Goal: Task Accomplishment & Management: Manage account settings

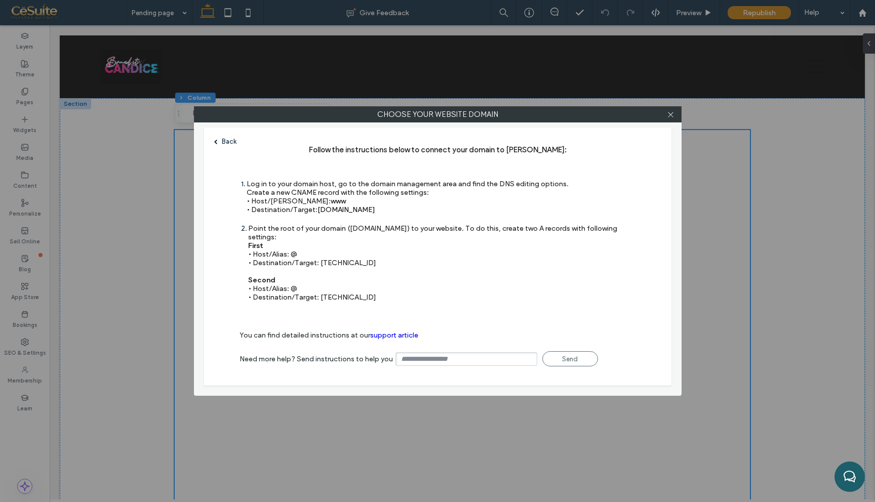
click at [232, 141] on div "Back" at bounding box center [225, 142] width 22 height 8
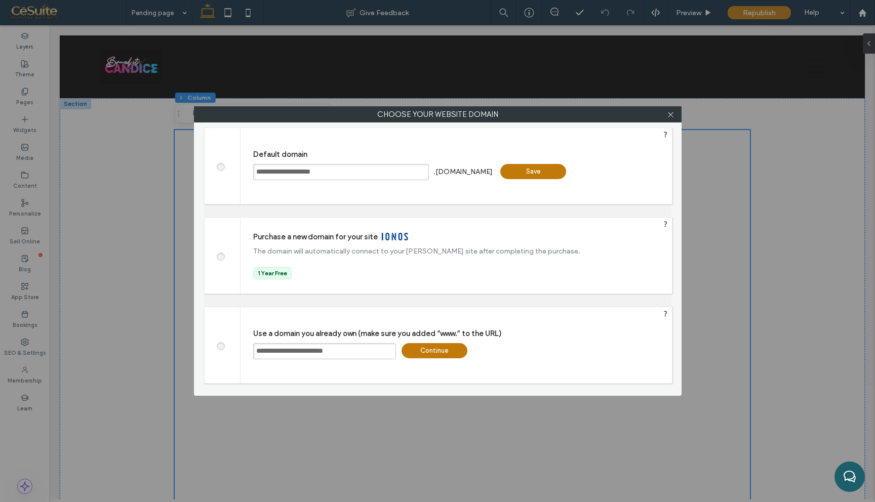
click at [343, 355] on input "**********" at bounding box center [324, 351] width 143 height 16
paste input "****"
type input "**********"
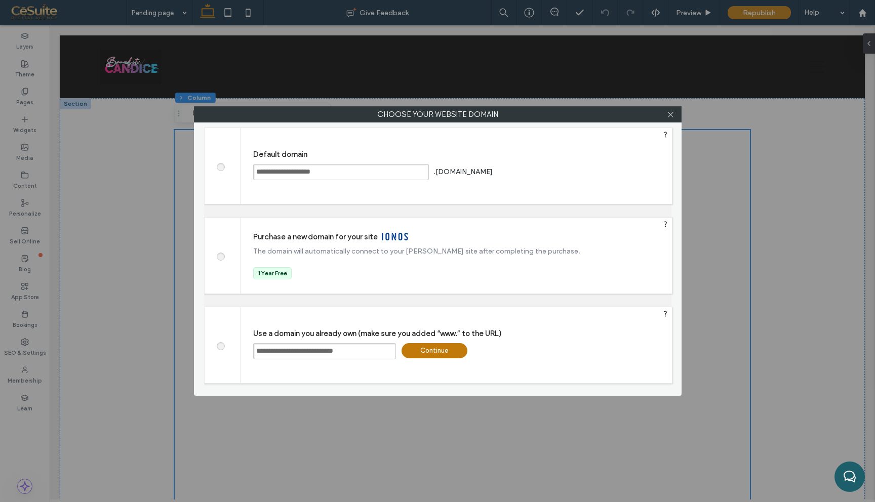
click at [451, 356] on div "Continue" at bounding box center [434, 350] width 66 height 15
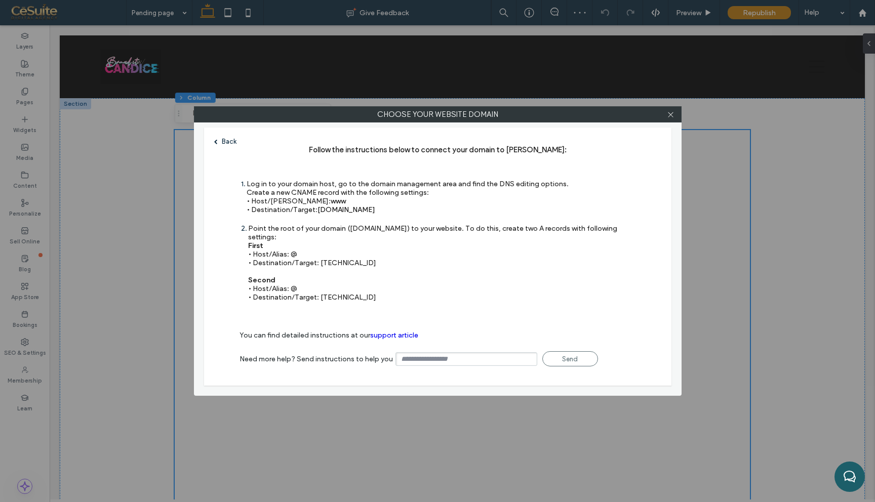
drag, startPoint x: 318, startPoint y: 210, endPoint x: 399, endPoint y: 212, distance: 81.0
click at [399, 212] on div "Log in to your domain host, go to the domain management area and find the DNS e…" at bounding box center [408, 197] width 322 height 34
copy span "[DOMAIN_NAME]"
drag, startPoint x: 318, startPoint y: 255, endPoint x: 356, endPoint y: 258, distance: 38.1
click at [356, 258] on div "Point the root of your domain ([DOMAIN_NAME]) to your website. To do this, crea…" at bounding box center [442, 262] width 388 height 77
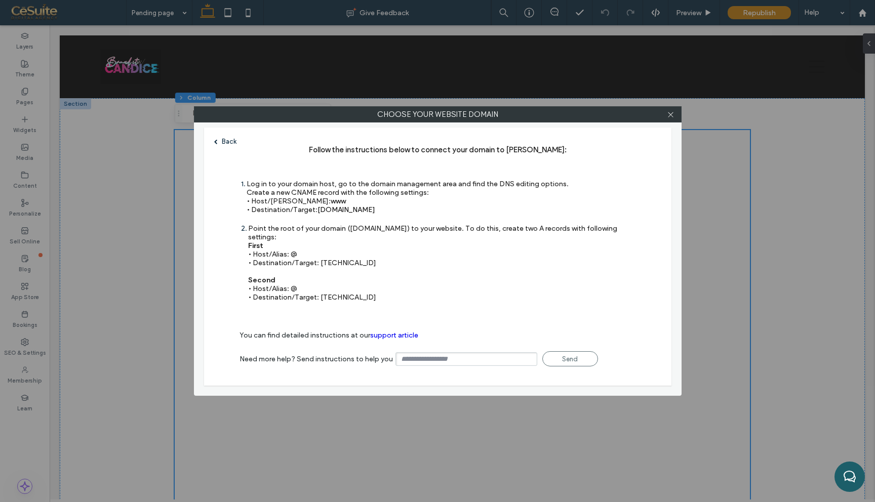
copy div "[TECHNICAL_ID]"
drag, startPoint x: 318, startPoint y: 289, endPoint x: 376, endPoint y: 291, distance: 57.3
click at [376, 292] on div "Point the root of your domain ([DOMAIN_NAME]) to your website. To do this, crea…" at bounding box center [442, 262] width 388 height 77
copy div "[TECHNICAL_ID]"
click at [672, 112] on use at bounding box center [670, 114] width 5 height 5
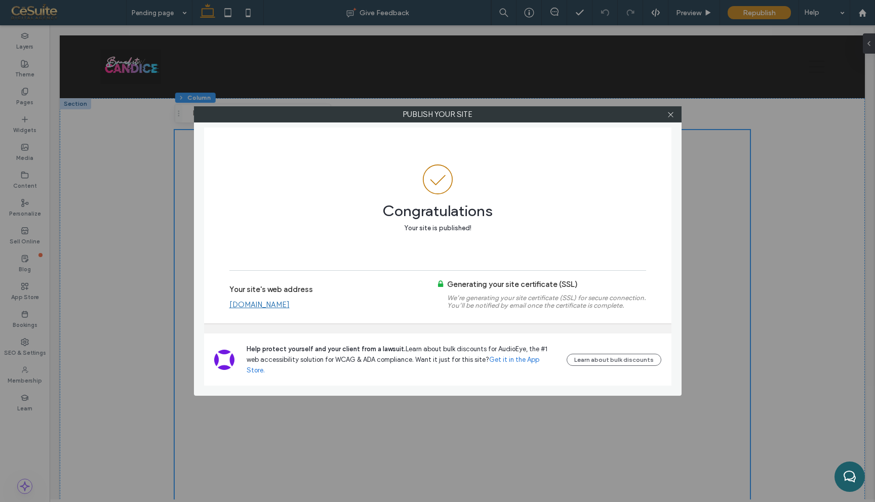
click at [290, 309] on link "[DOMAIN_NAME]" at bounding box center [259, 304] width 60 height 9
click at [672, 113] on icon at bounding box center [671, 115] width 8 height 8
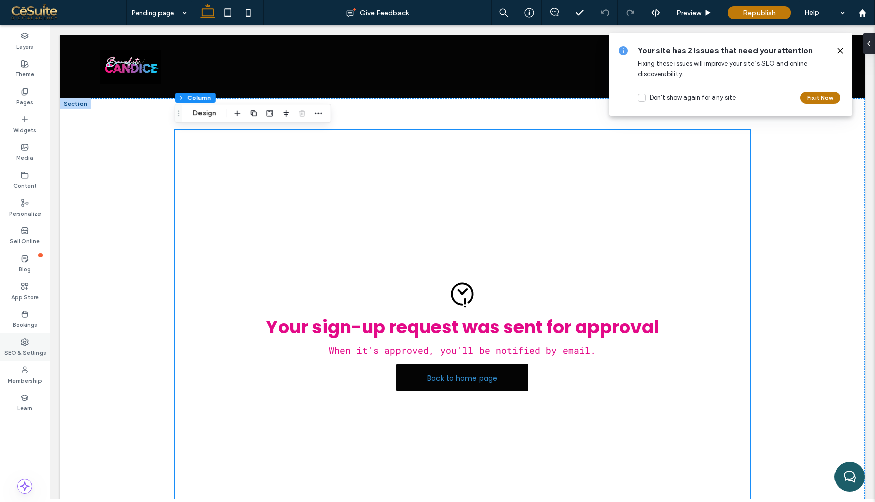
click at [29, 343] on div "SEO & Settings" at bounding box center [25, 348] width 50 height 28
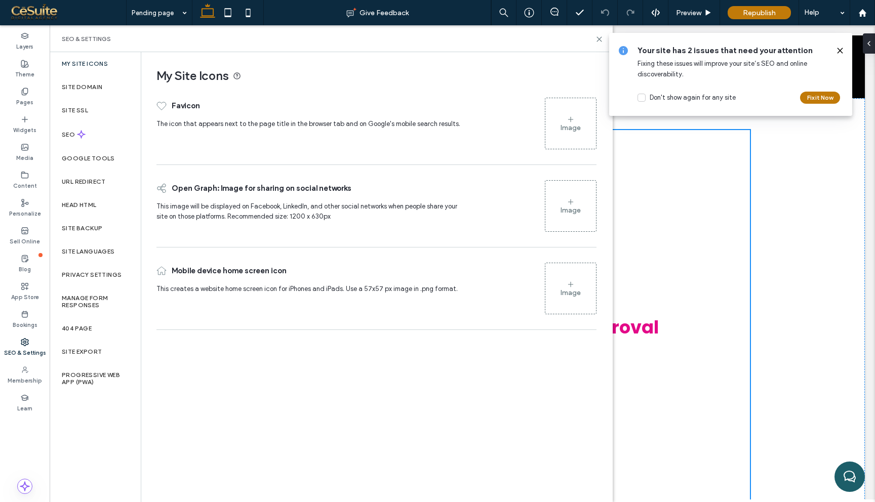
click at [558, 116] on div "Image" at bounding box center [570, 123] width 51 height 49
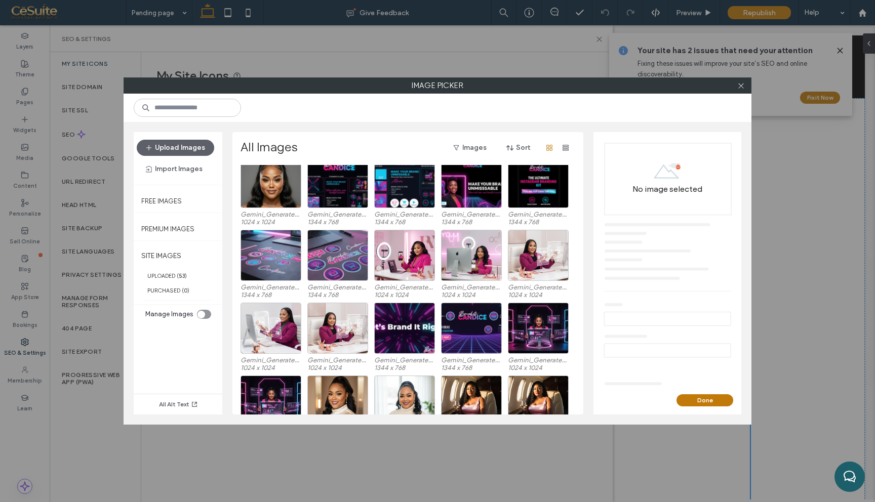
scroll to position [346, 0]
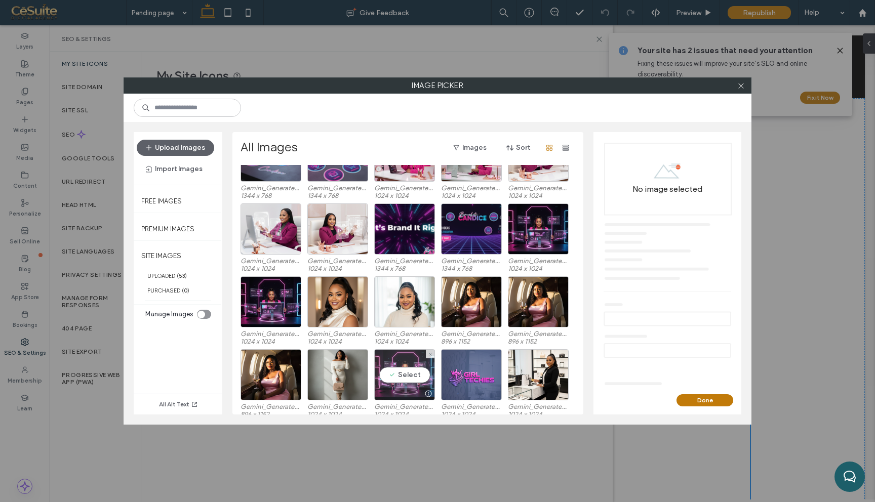
click at [396, 374] on div "Select" at bounding box center [404, 374] width 61 height 51
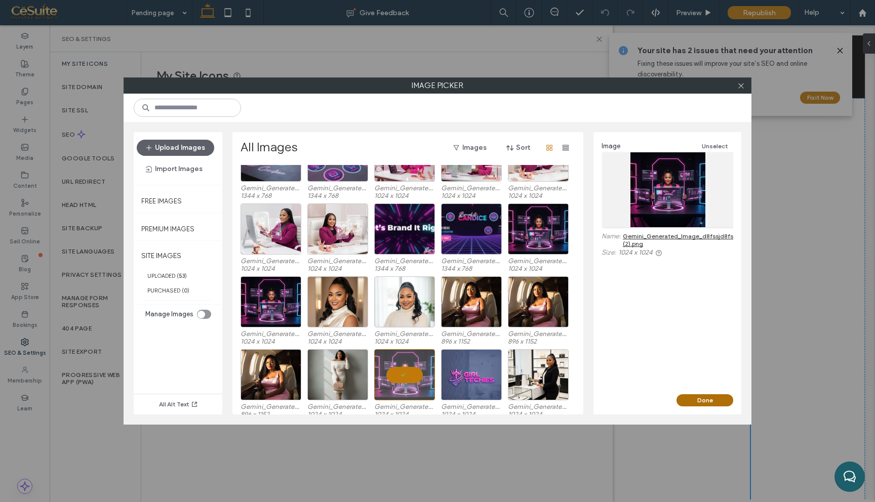
click at [686, 404] on button "Done" at bounding box center [704, 400] width 57 height 12
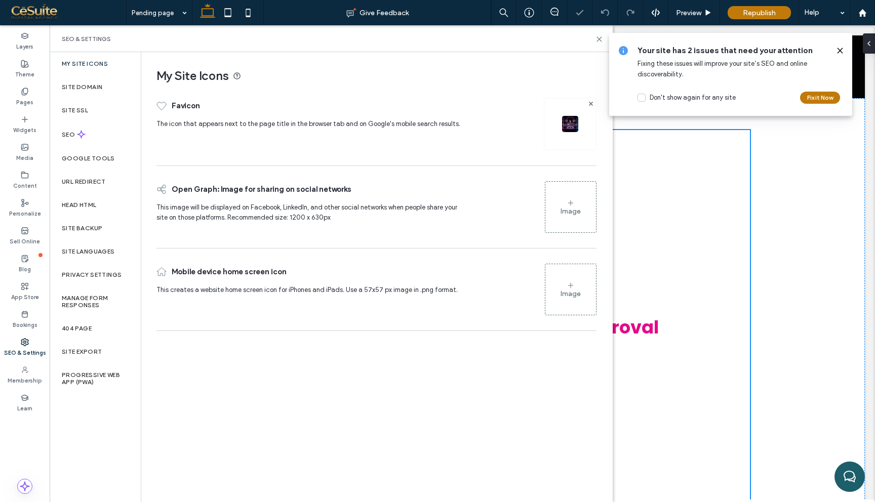
click at [567, 209] on div "Image" at bounding box center [570, 211] width 20 height 9
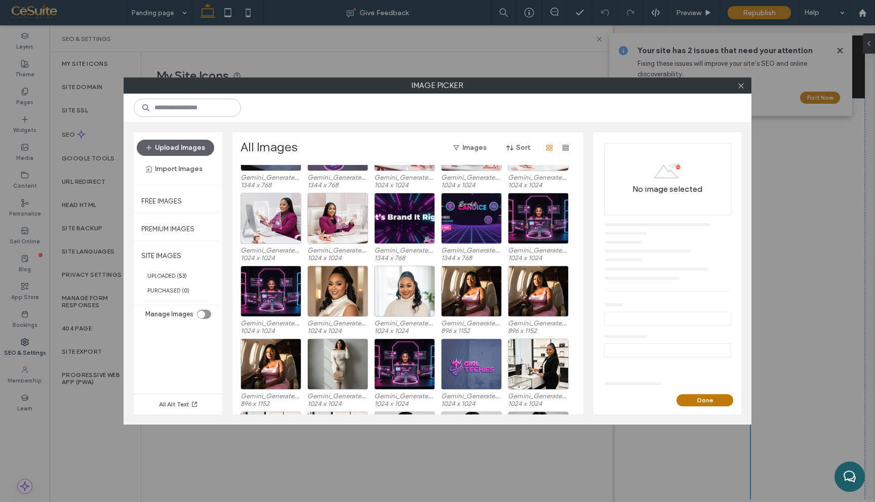
scroll to position [370, 0]
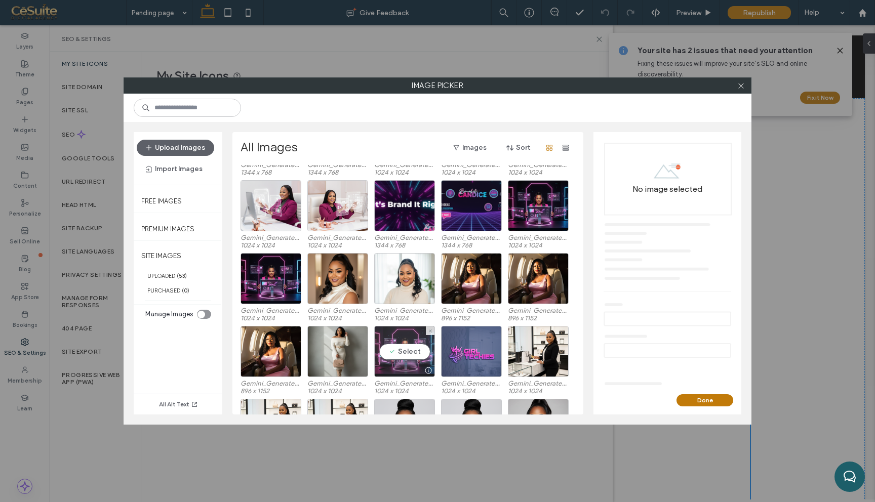
click at [405, 349] on div "Select" at bounding box center [404, 351] width 61 height 51
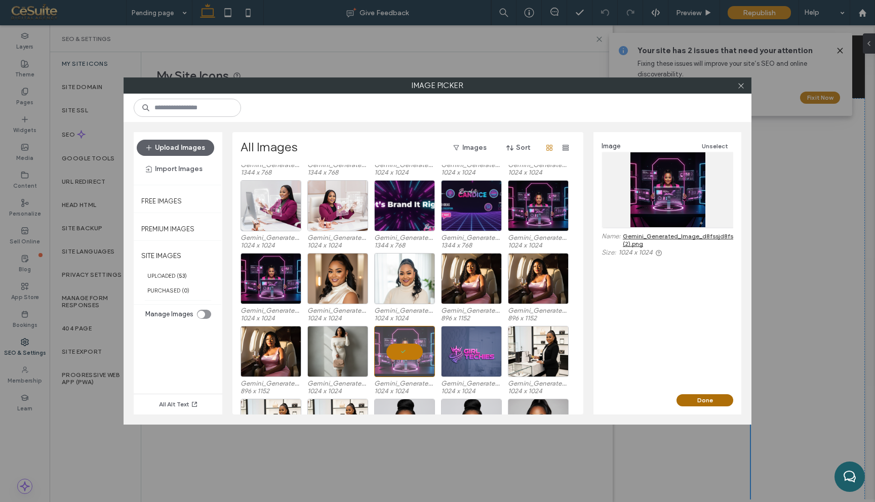
click at [707, 400] on button "Done" at bounding box center [704, 400] width 57 height 12
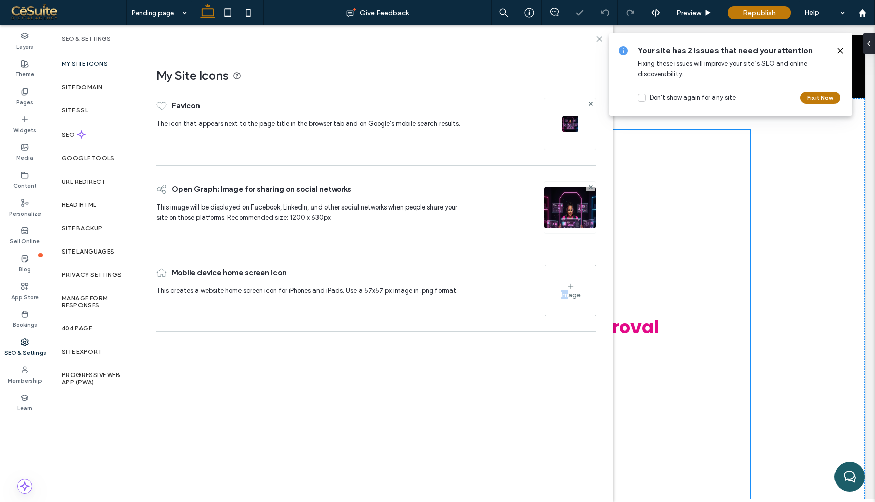
click at [566, 290] on div "Image" at bounding box center [570, 290] width 51 height 49
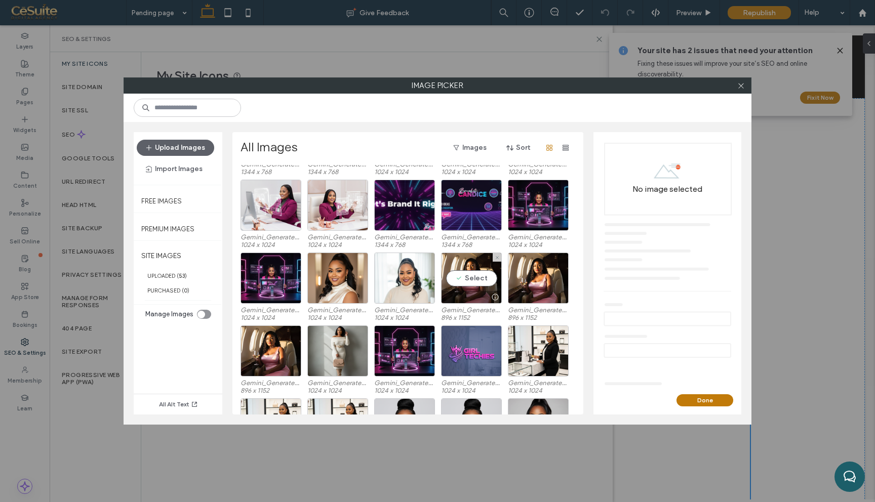
scroll to position [382, 0]
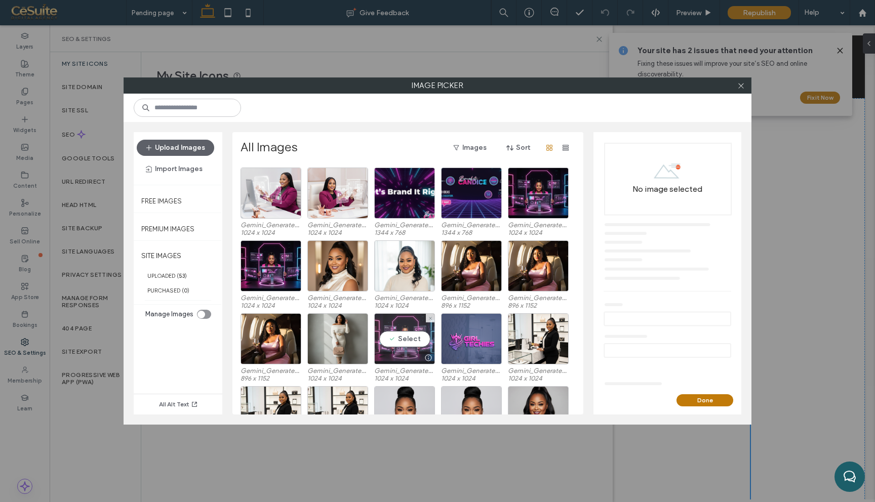
click at [412, 339] on div "Select" at bounding box center [404, 338] width 61 height 51
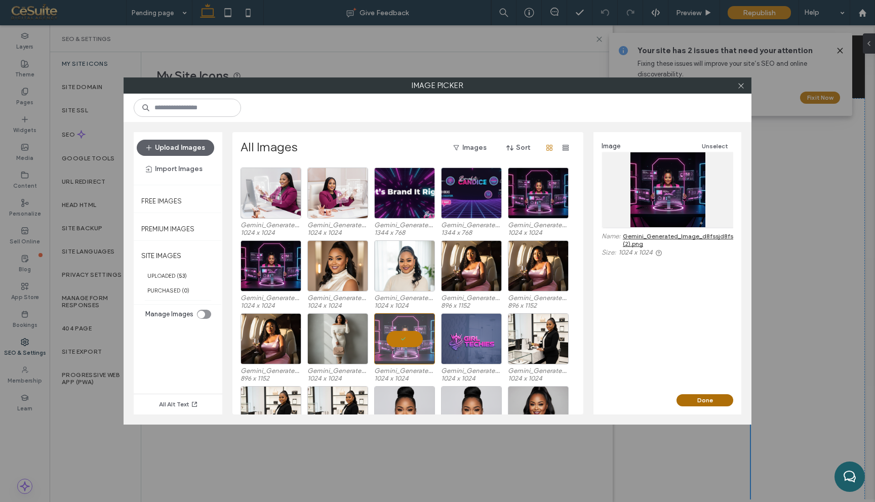
click at [696, 400] on button "Done" at bounding box center [704, 400] width 57 height 12
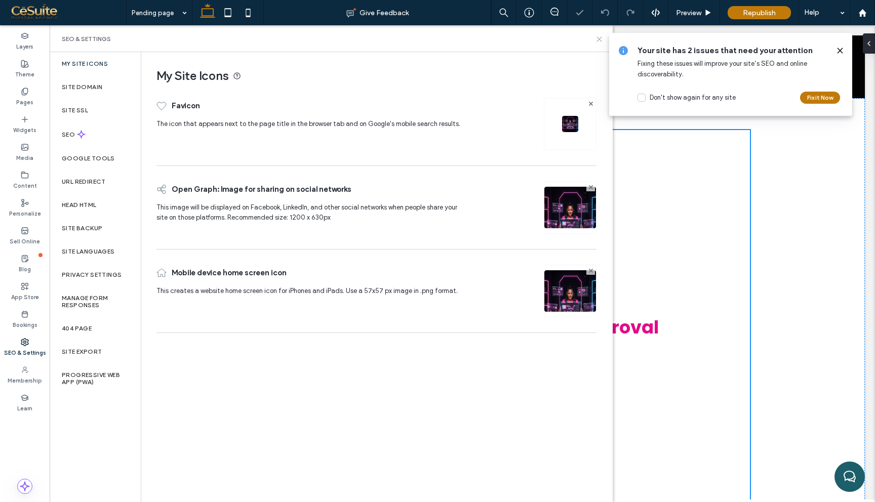
click at [598, 38] on use at bounding box center [599, 39] width 5 height 5
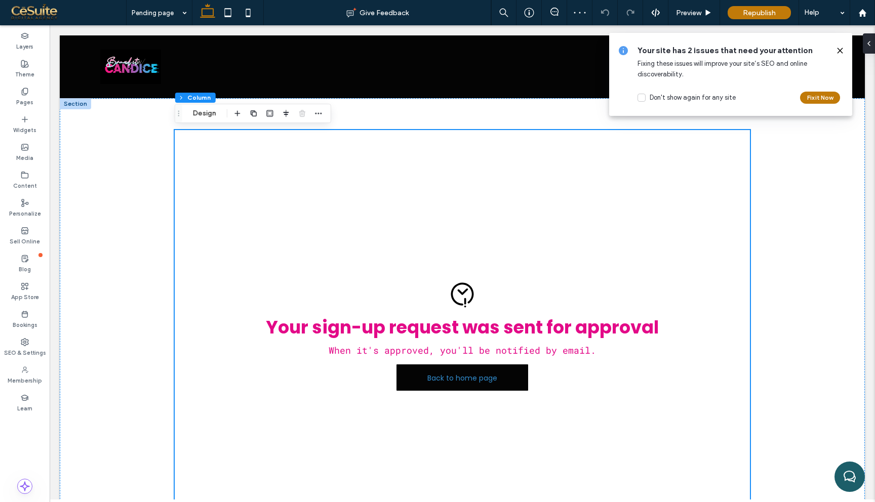
click at [842, 49] on icon at bounding box center [840, 51] width 8 height 8
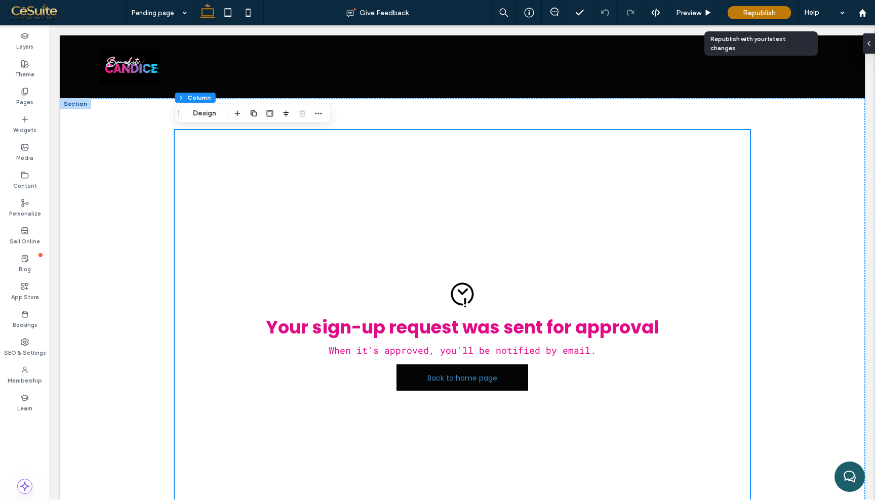
click at [767, 13] on span "Republish" at bounding box center [759, 13] width 33 height 9
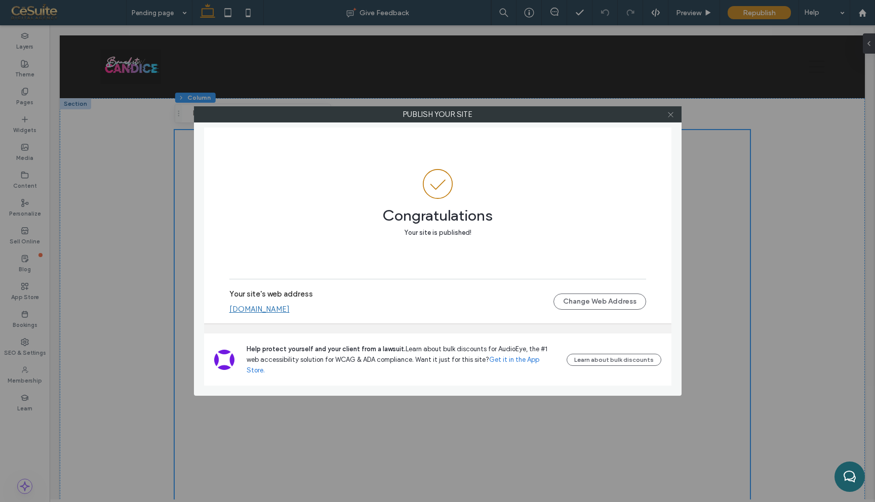
click at [668, 112] on use at bounding box center [670, 114] width 5 height 5
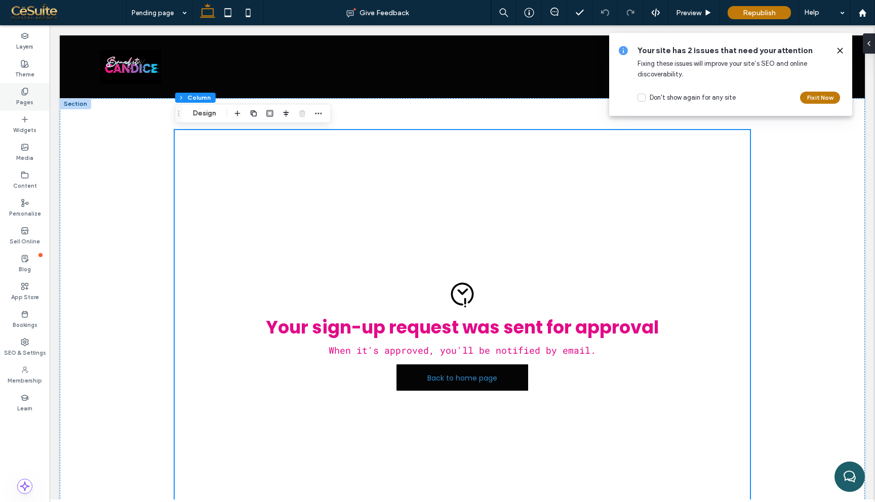
click at [20, 91] on div "Pages" at bounding box center [25, 97] width 50 height 28
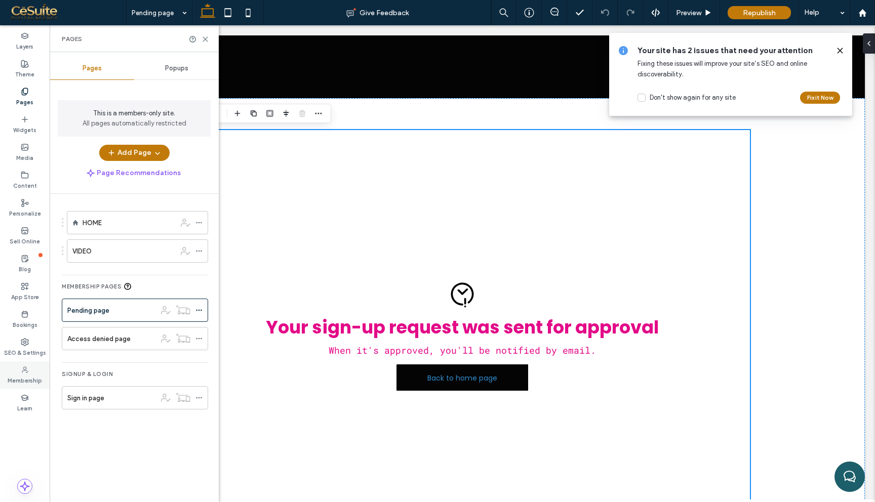
click at [22, 370] on icon at bounding box center [25, 370] width 8 height 8
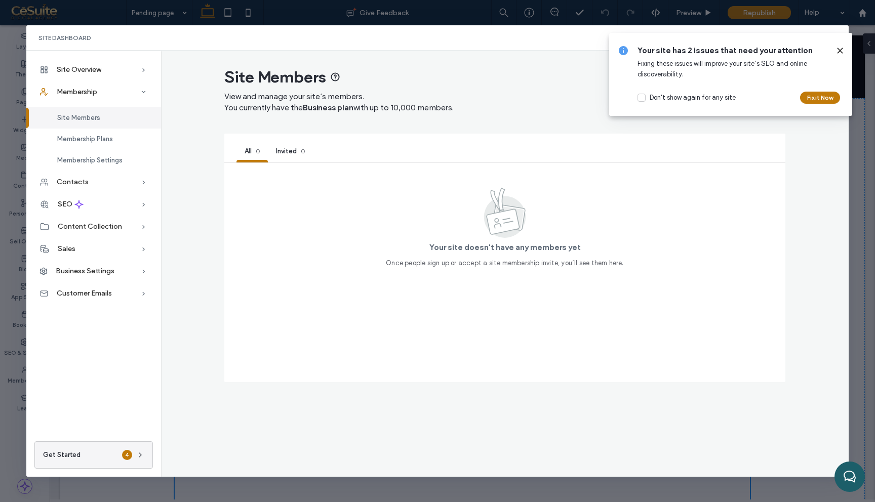
click at [841, 51] on icon at bounding box center [840, 51] width 8 height 8
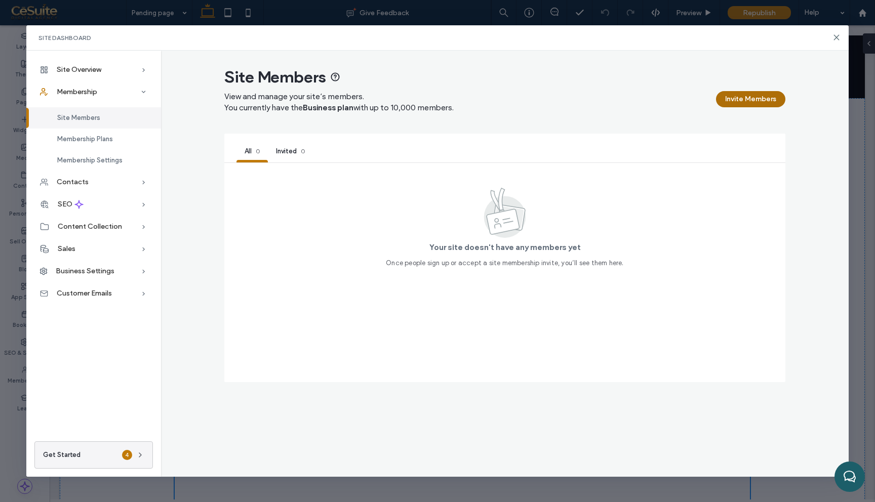
click at [761, 99] on button "Invite Members" at bounding box center [750, 99] width 69 height 16
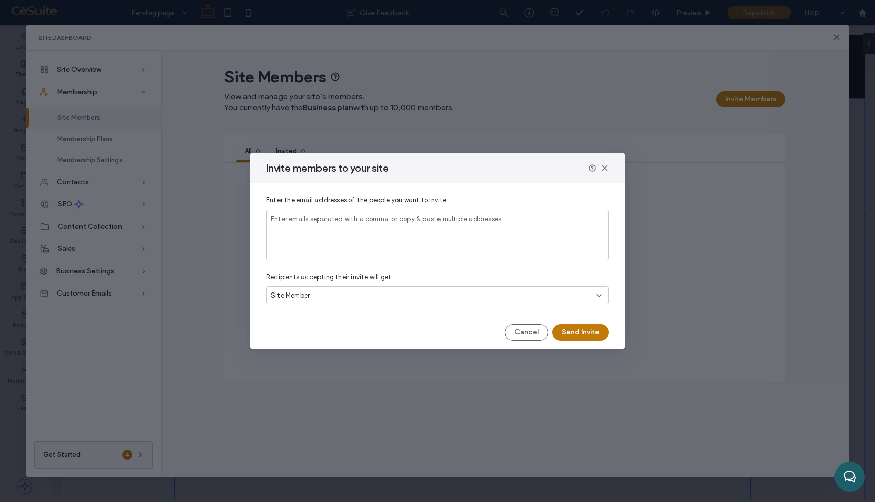
click at [410, 226] on input at bounding box center [437, 228] width 333 height 9
click at [473, 303] on div "Site Member" at bounding box center [437, 296] width 342 height 18
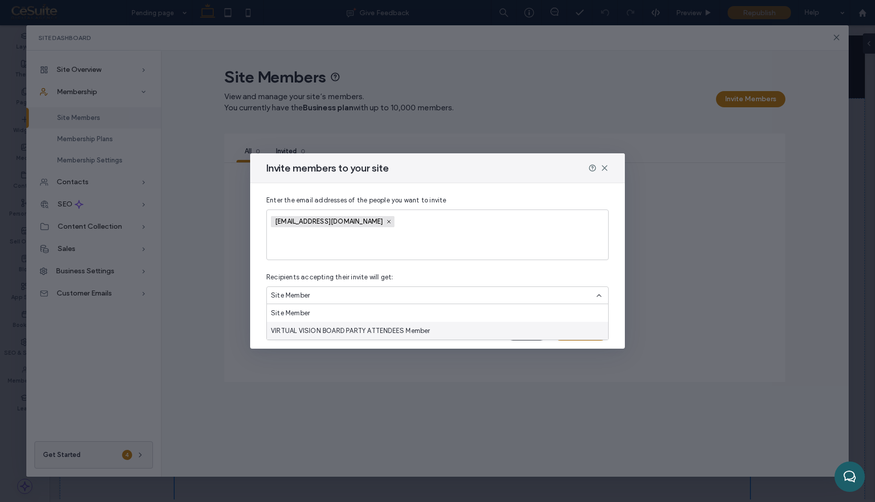
click at [447, 327] on div "VIRTUAL VISION BOARD PARTY ATTENDEES Member" at bounding box center [437, 331] width 341 height 18
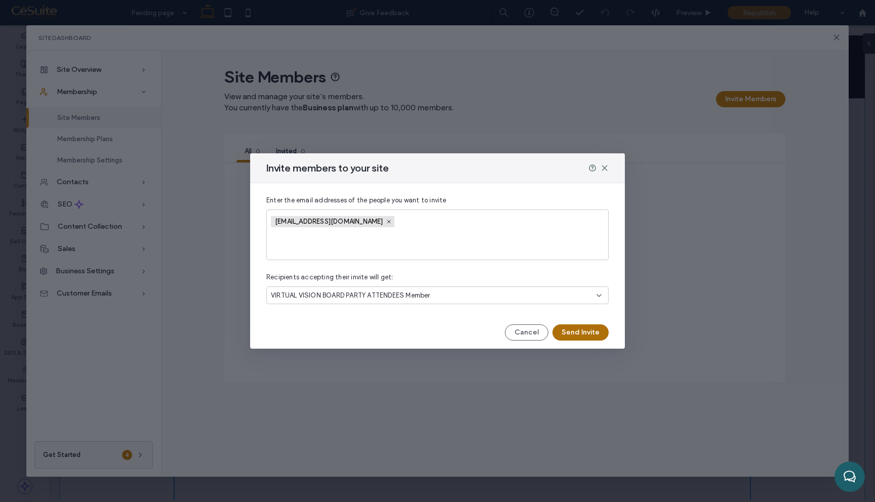
click at [575, 329] on button "Send Invite" at bounding box center [580, 332] width 56 height 16
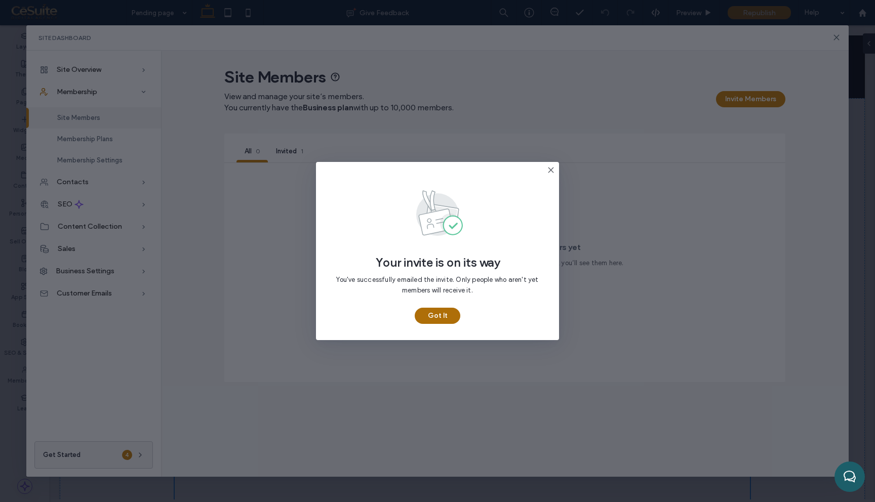
click at [431, 313] on button "Got It" at bounding box center [438, 316] width 46 height 16
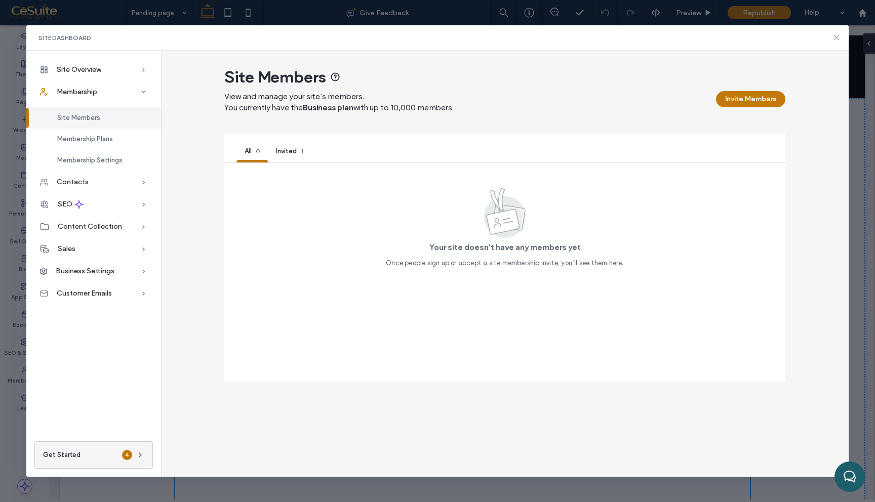
click at [835, 36] on use at bounding box center [836, 37] width 5 height 5
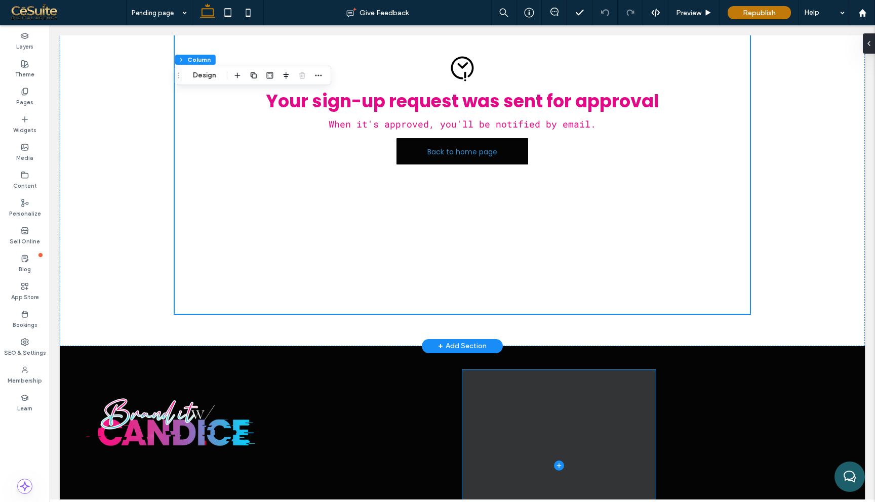
scroll to position [73, 0]
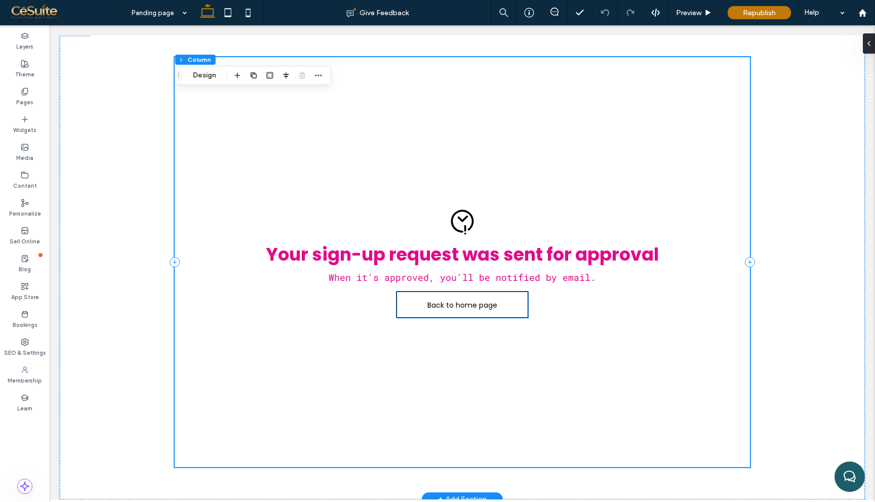
click at [469, 307] on span "Back to home page" at bounding box center [462, 305] width 70 height 27
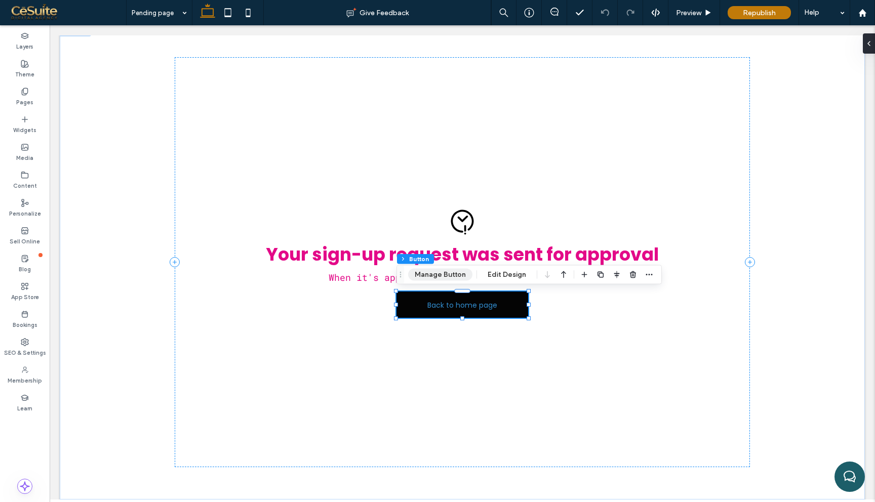
click at [461, 277] on button "Manage Button" at bounding box center [440, 275] width 64 height 12
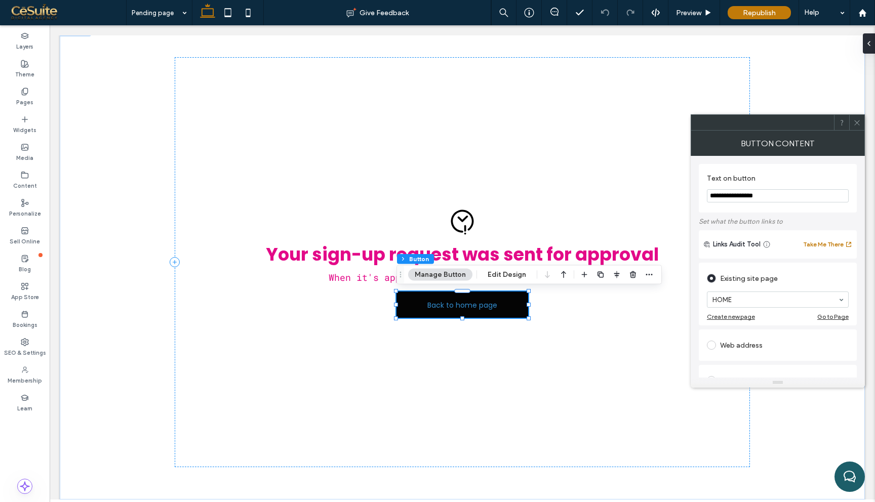
click at [857, 119] on icon at bounding box center [857, 123] width 8 height 8
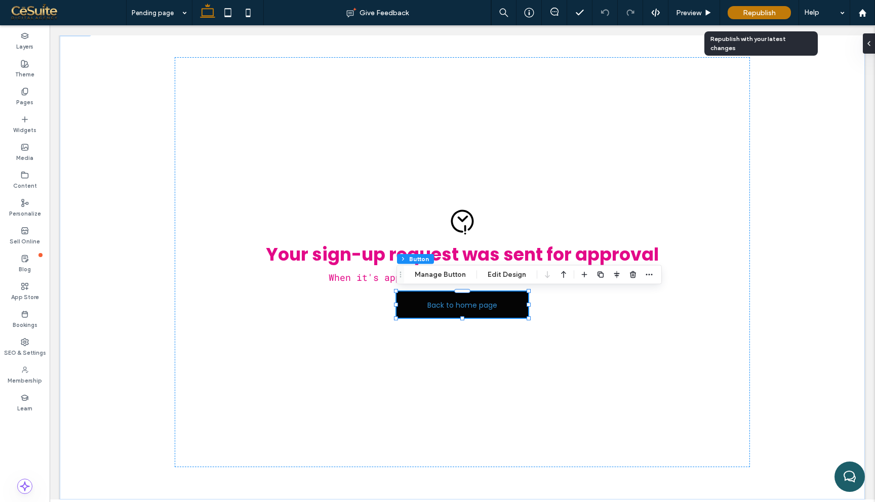
click at [766, 11] on span "Republish" at bounding box center [759, 13] width 33 height 9
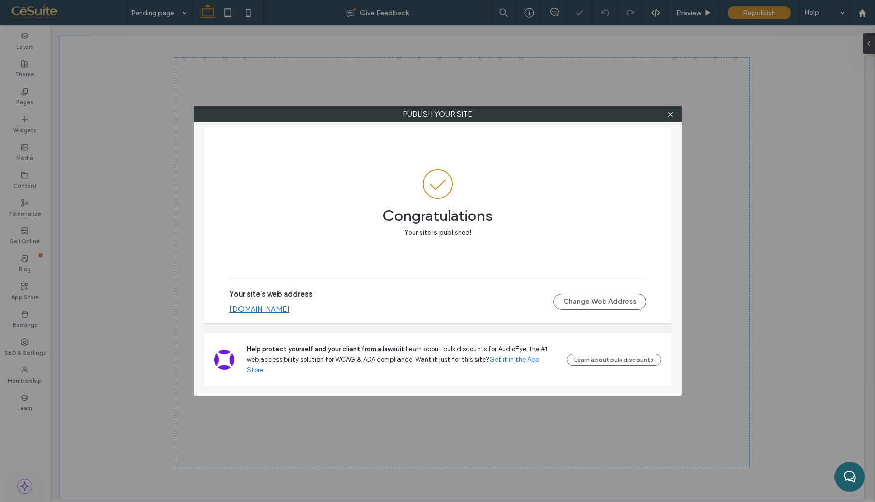
click at [290, 314] on link "[DOMAIN_NAME]" at bounding box center [259, 309] width 60 height 9
click at [672, 114] on icon at bounding box center [671, 115] width 8 height 8
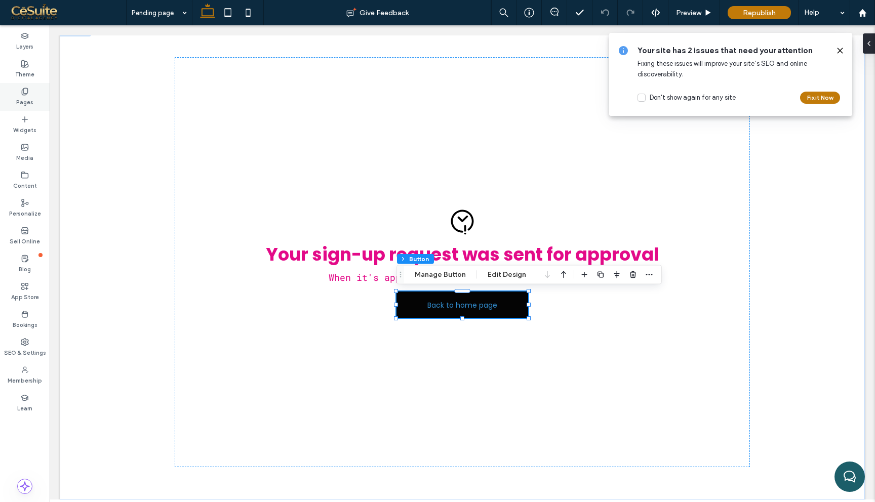
click at [28, 102] on label "Pages" at bounding box center [24, 101] width 17 height 11
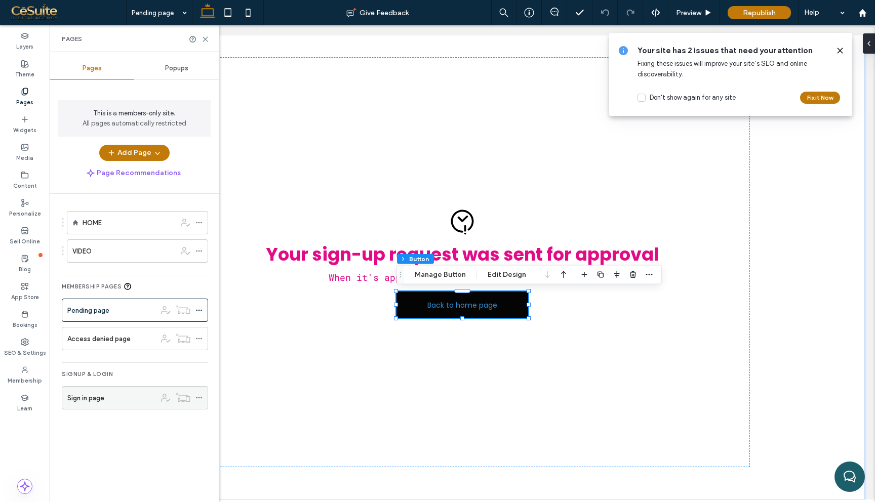
click at [91, 397] on label "Sign in page" at bounding box center [85, 398] width 37 height 18
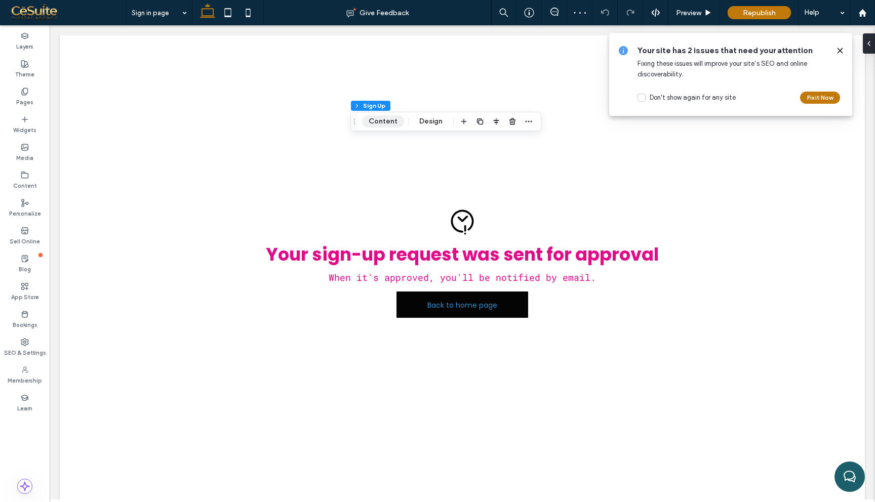
click at [390, 123] on button "Content" at bounding box center [383, 121] width 42 height 12
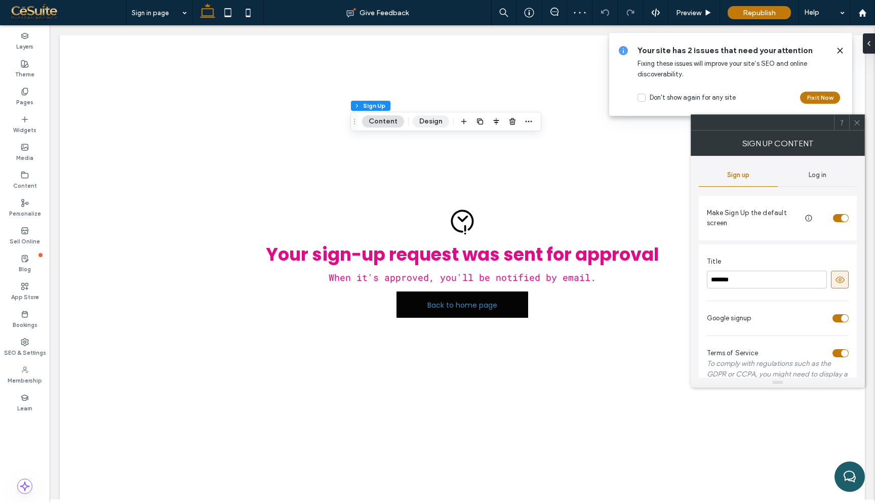
click at [418, 119] on button "Design" at bounding box center [431, 121] width 36 height 12
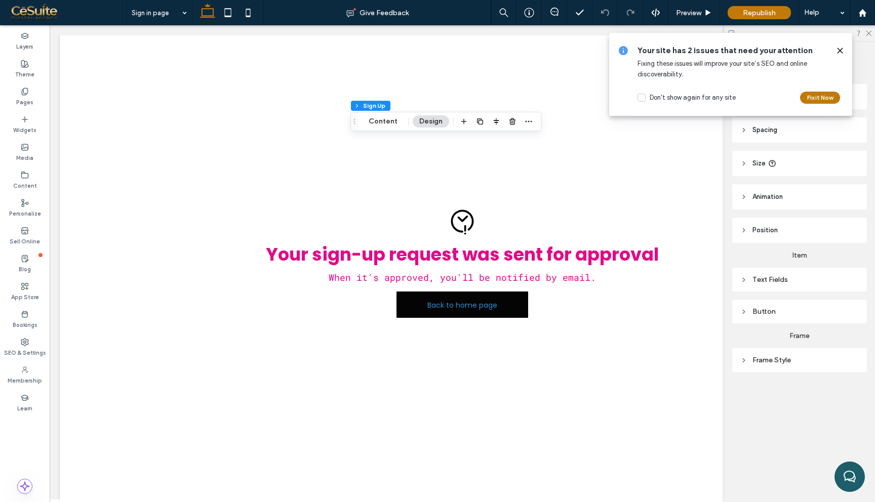
click at [761, 318] on div "Button" at bounding box center [799, 312] width 135 height 24
click at [760, 312] on div "Button" at bounding box center [799, 311] width 118 height 9
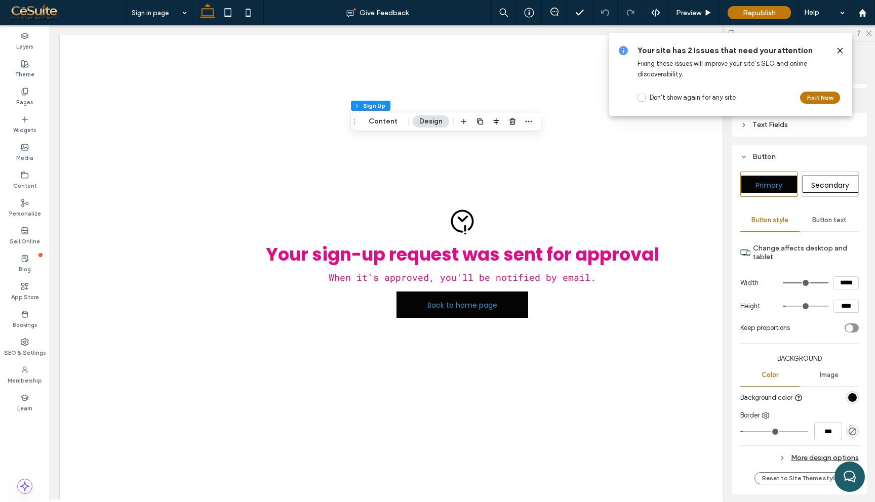
scroll to position [159, 0]
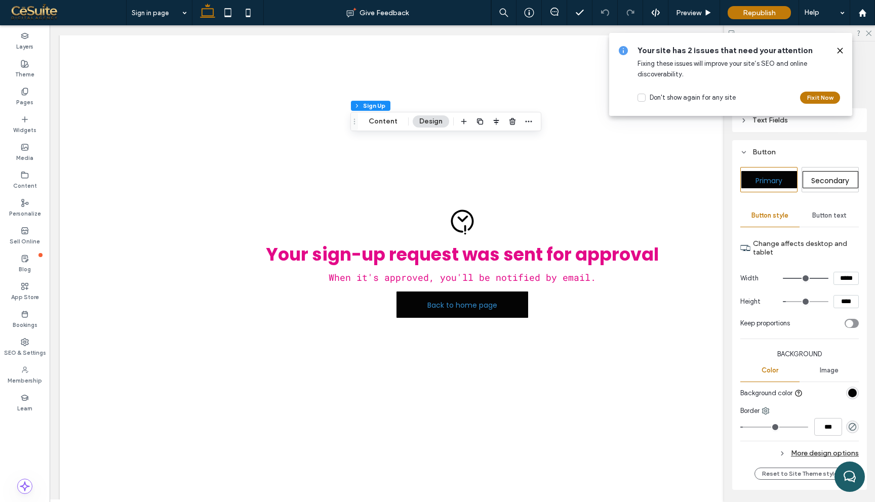
click at [853, 395] on div "rgb(4, 4, 4)" at bounding box center [852, 393] width 9 height 9
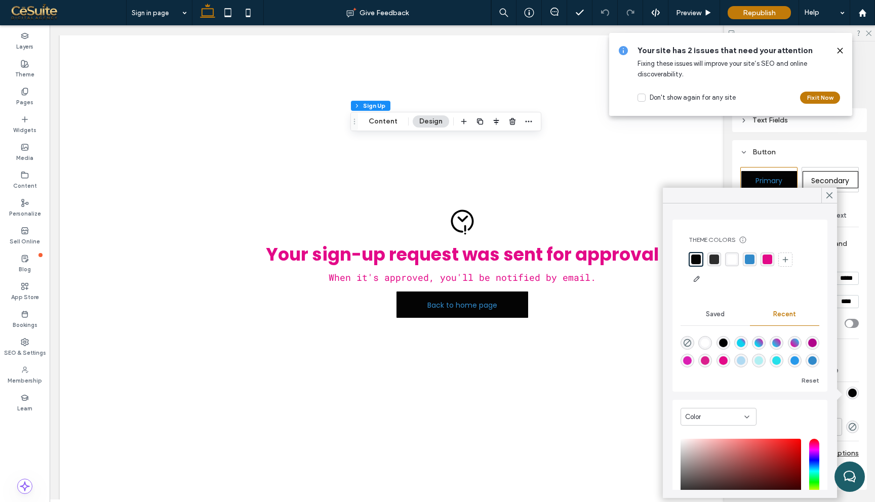
click at [796, 345] on div "linear-gradient(405deg, rgba(238, 0, 155, 1) 11%, rgba(14, 209, 239, 1) 100%)" at bounding box center [794, 343] width 9 height 9
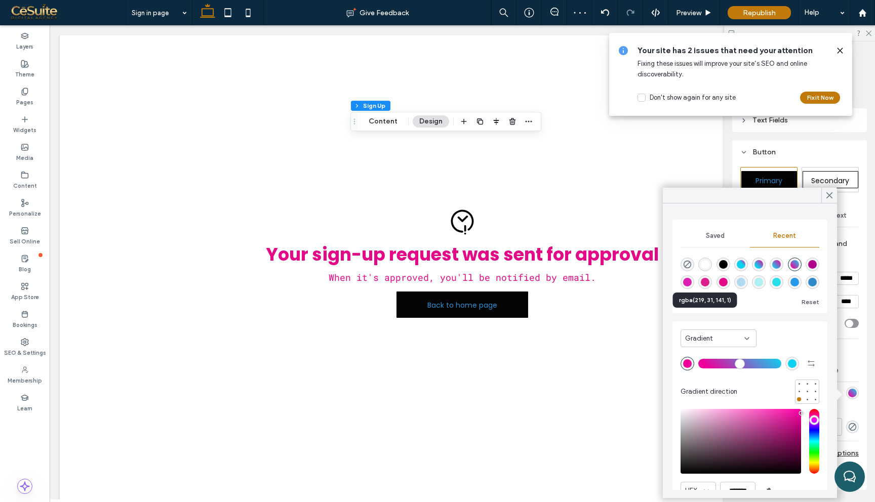
click at [703, 281] on div "rgba(219, 31, 141, 1)" at bounding box center [705, 282] width 9 height 9
click at [812, 264] on div "rgba(219, 31, 178, 1)" at bounding box center [812, 264] width 9 height 9
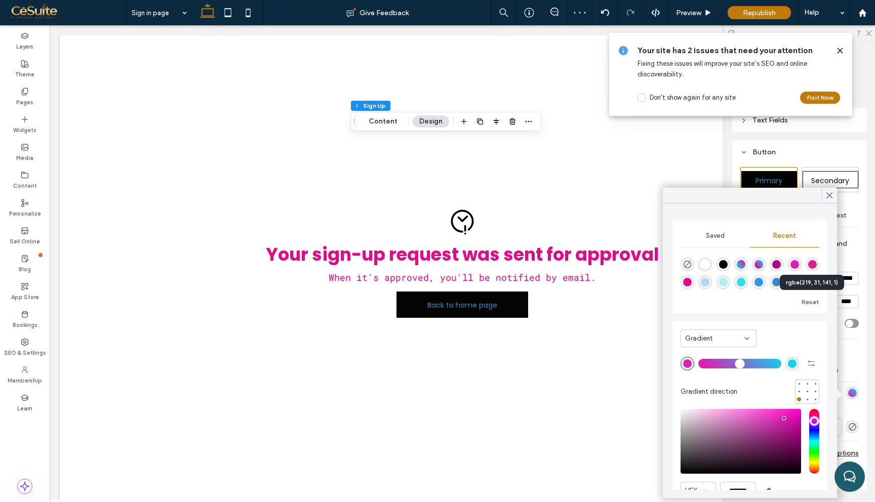
click at [789, 264] on div "rgba(219, 31, 178, 1)" at bounding box center [795, 265] width 14 height 14
click at [708, 331] on div "Gradient" at bounding box center [718, 339] width 76 height 18
click at [702, 357] on div "Color" at bounding box center [718, 356] width 75 height 18
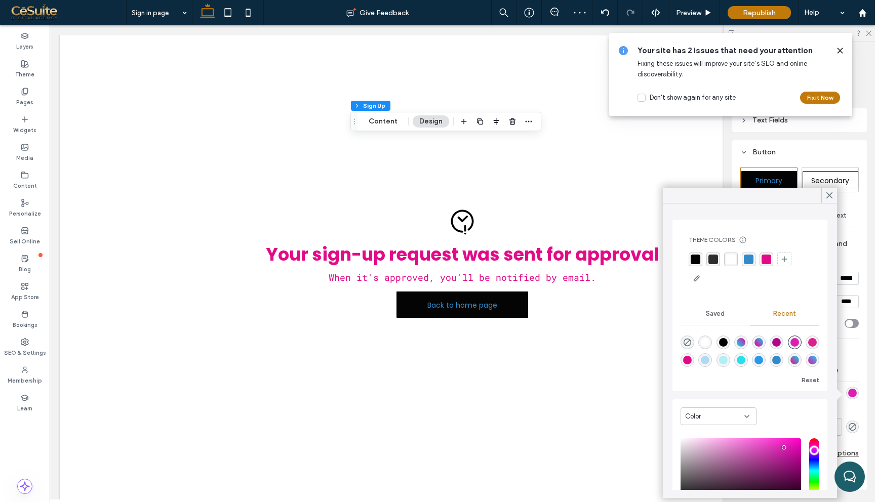
click at [744, 256] on div "rgba(49, 138, 202, 1)" at bounding box center [749, 260] width 10 height 10
click at [721, 341] on div "rgba(0, 0, 0, 1)" at bounding box center [723, 343] width 9 height 9
type input "*******"
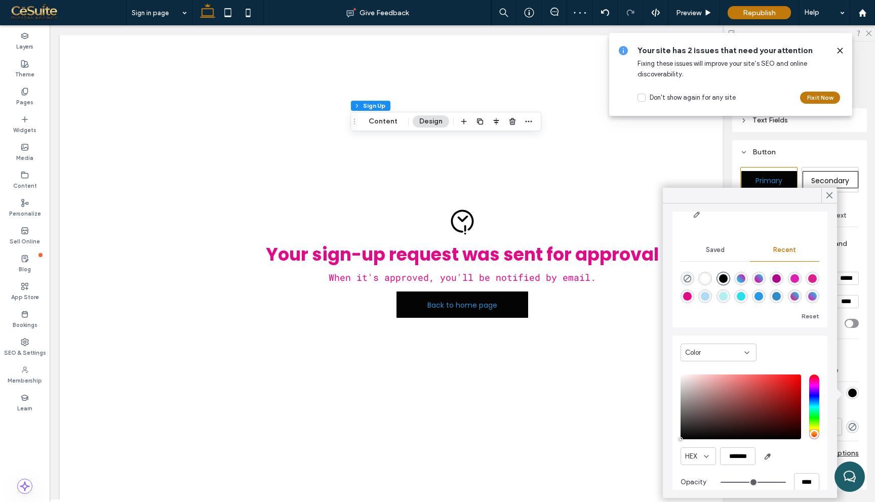
scroll to position [77, 0]
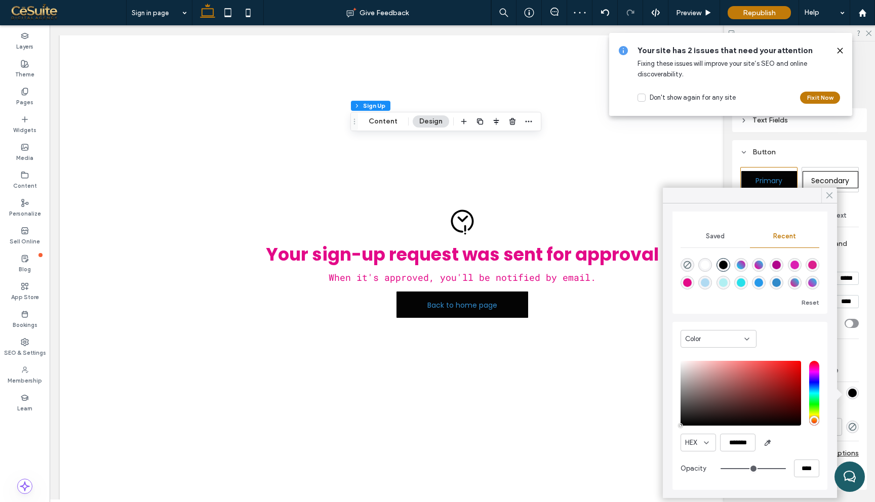
click at [826, 195] on icon at bounding box center [829, 195] width 9 height 9
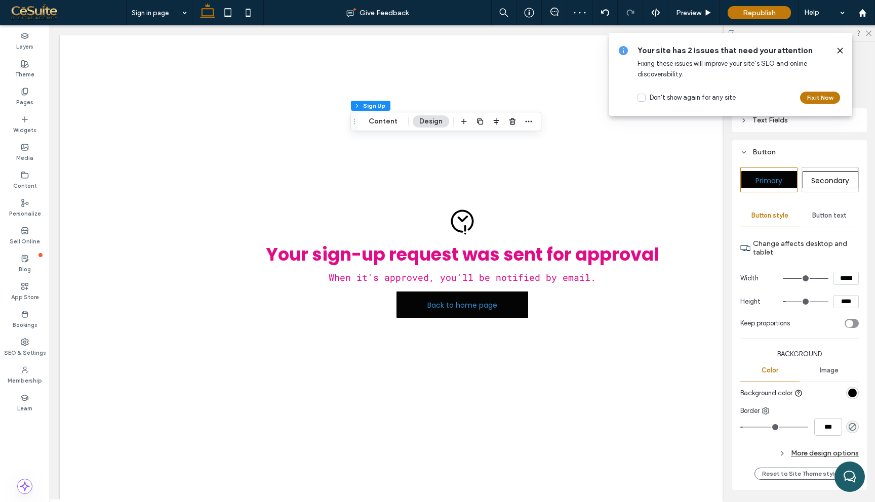
click at [830, 214] on span "Button text" at bounding box center [829, 216] width 34 height 8
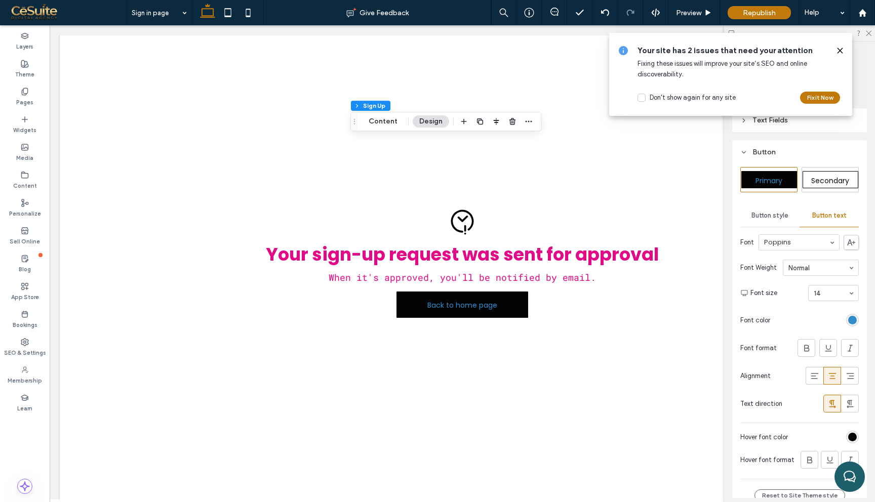
click at [851, 315] on div "rgb(49, 138, 202)" at bounding box center [852, 320] width 13 height 13
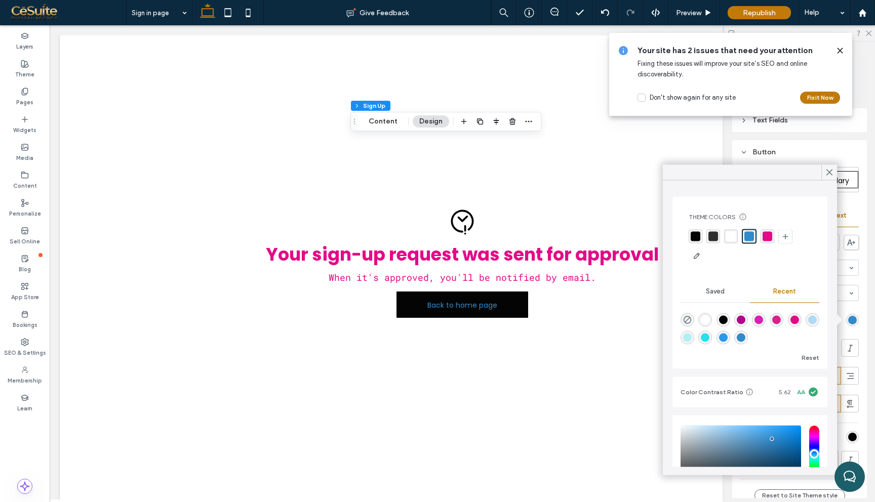
click at [731, 233] on div "rgba(255, 255, 255, 1)" at bounding box center [731, 237] width 10 height 10
click at [828, 174] on icon at bounding box center [829, 172] width 9 height 9
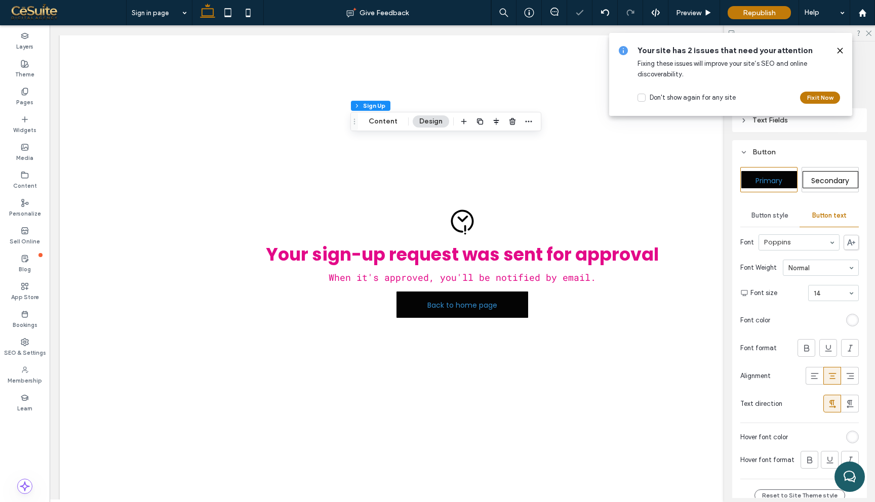
click at [841, 53] on use at bounding box center [839, 50] width 5 height 5
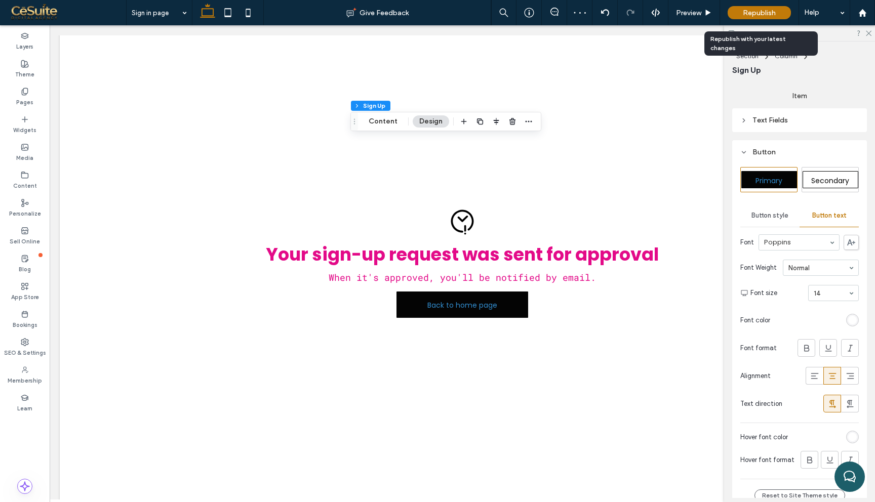
click at [768, 11] on span "Republish" at bounding box center [759, 13] width 33 height 9
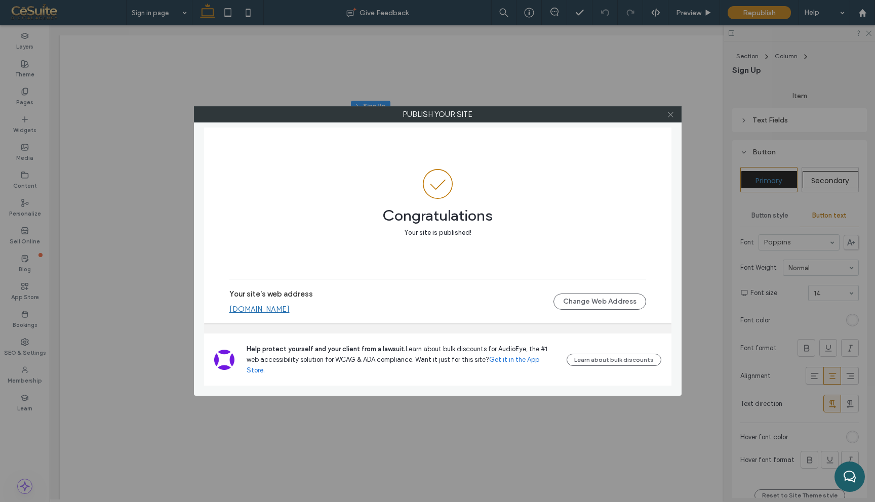
click at [669, 115] on icon at bounding box center [671, 115] width 8 height 8
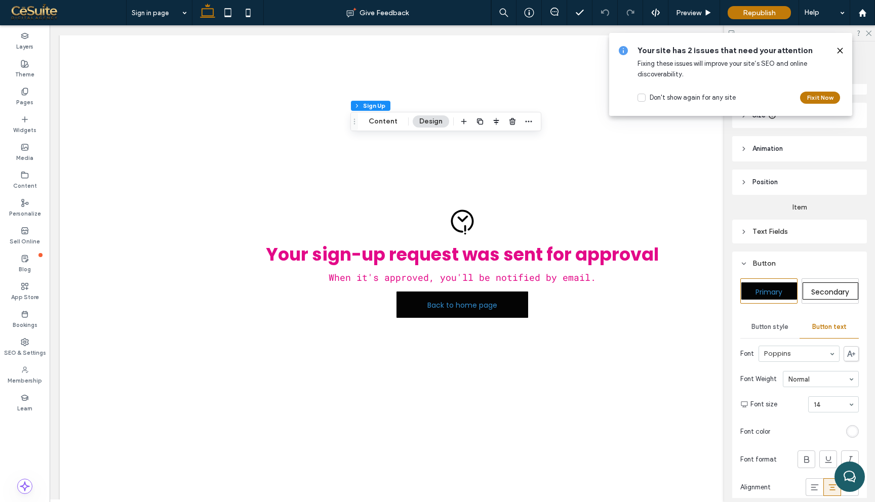
scroll to position [0, 0]
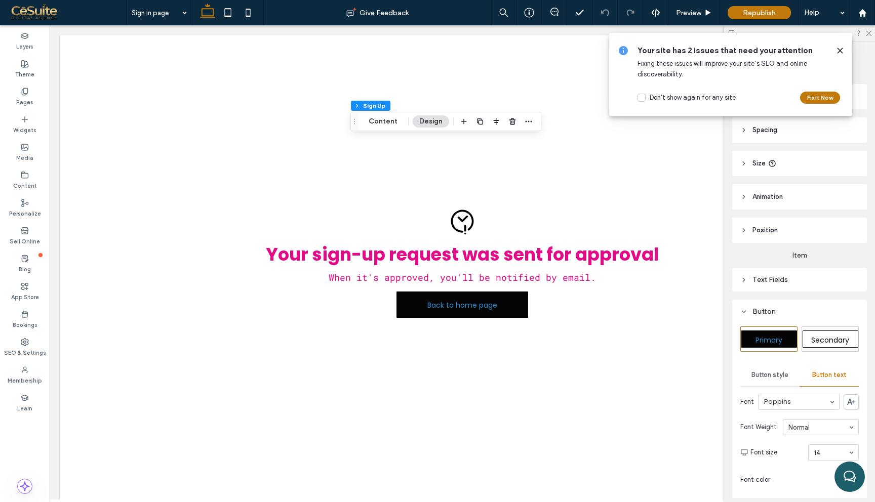
click at [798, 273] on div "Text Fields" at bounding box center [799, 280] width 118 height 14
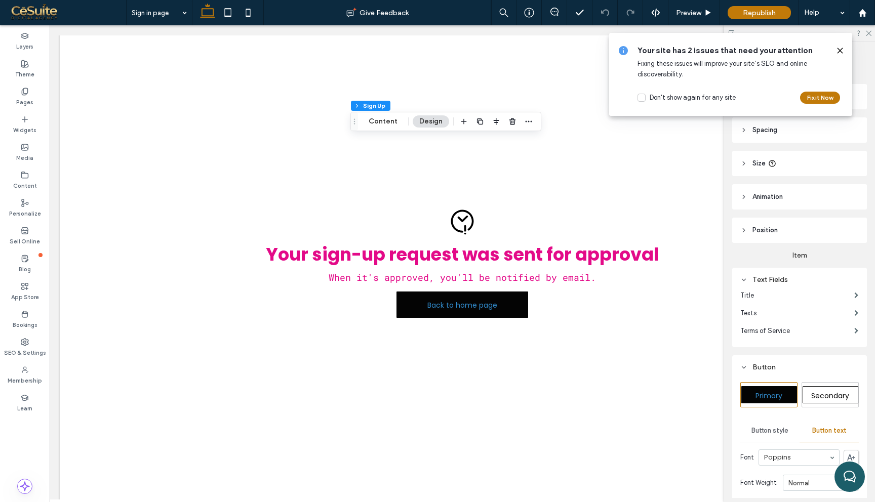
click at [803, 293] on div at bounding box center [808, 296] width 101 height 18
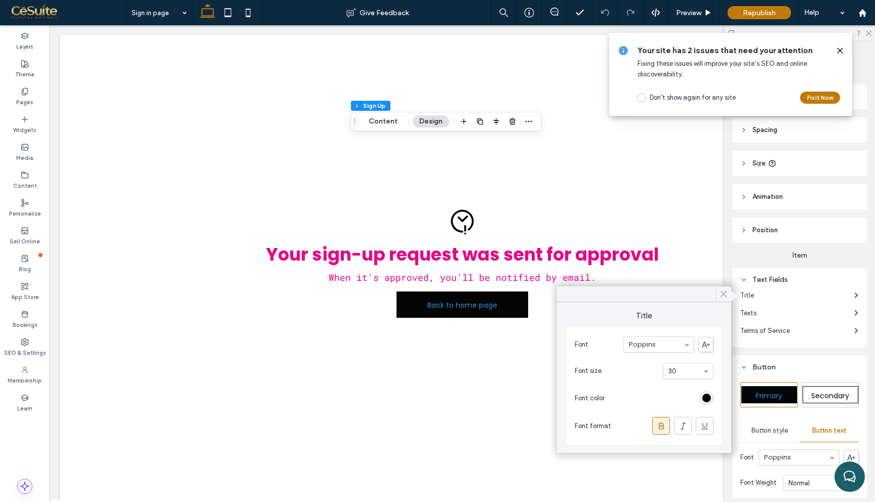
click at [723, 293] on icon at bounding box center [723, 294] width 9 height 9
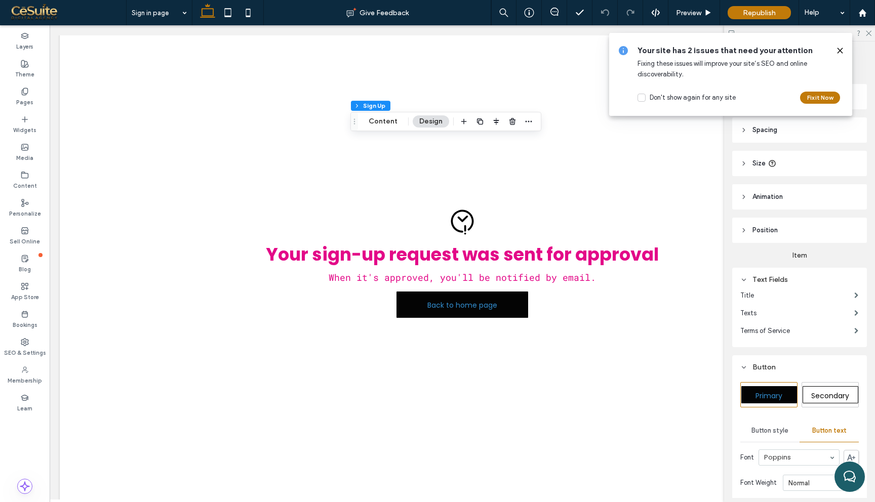
click at [816, 310] on div at bounding box center [809, 313] width 98 height 18
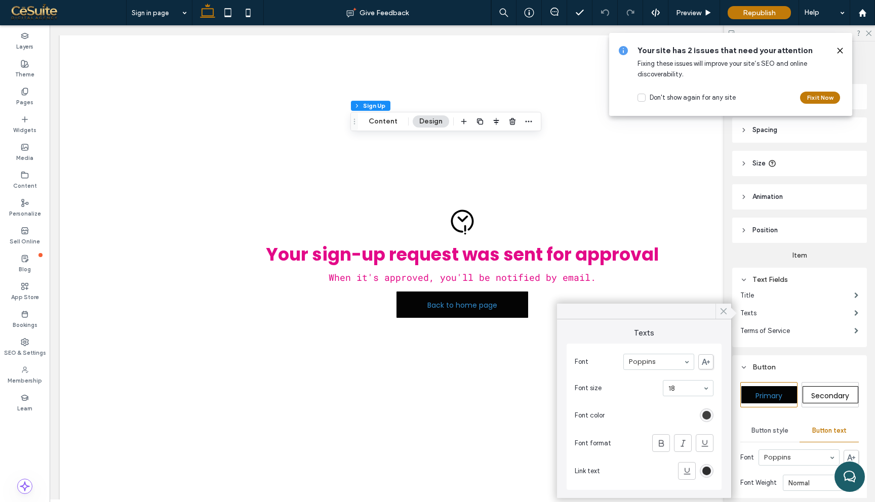
click at [723, 314] on icon at bounding box center [723, 311] width 9 height 9
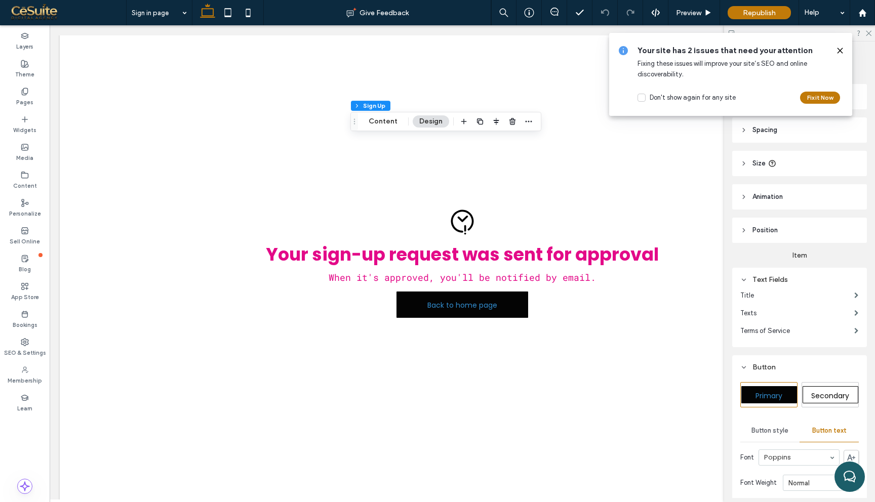
click at [822, 332] on div at bounding box center [826, 331] width 65 height 18
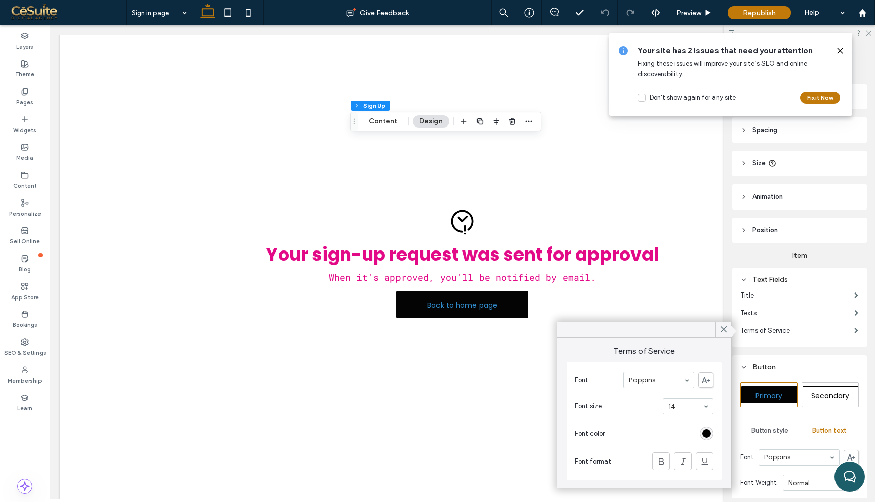
click at [811, 231] on header "Position" at bounding box center [799, 230] width 135 height 25
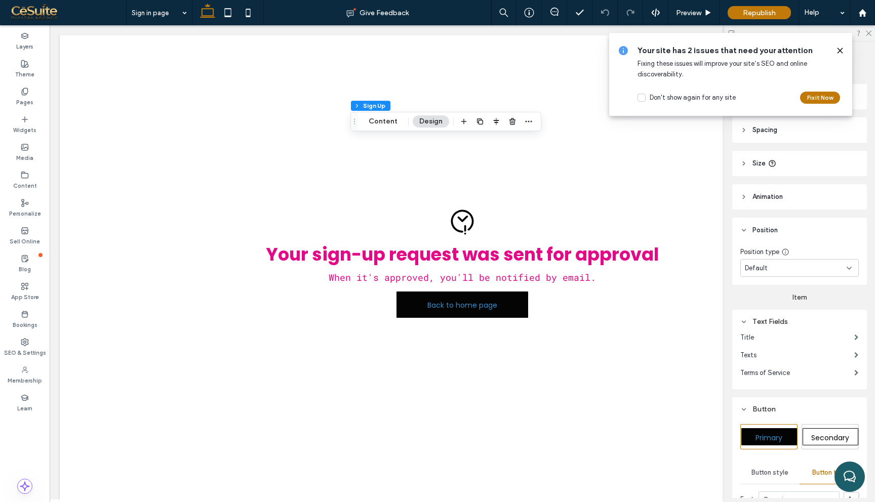
click at [801, 263] on div "Default" at bounding box center [796, 268] width 102 height 10
click at [790, 203] on header "Animation" at bounding box center [799, 196] width 135 height 25
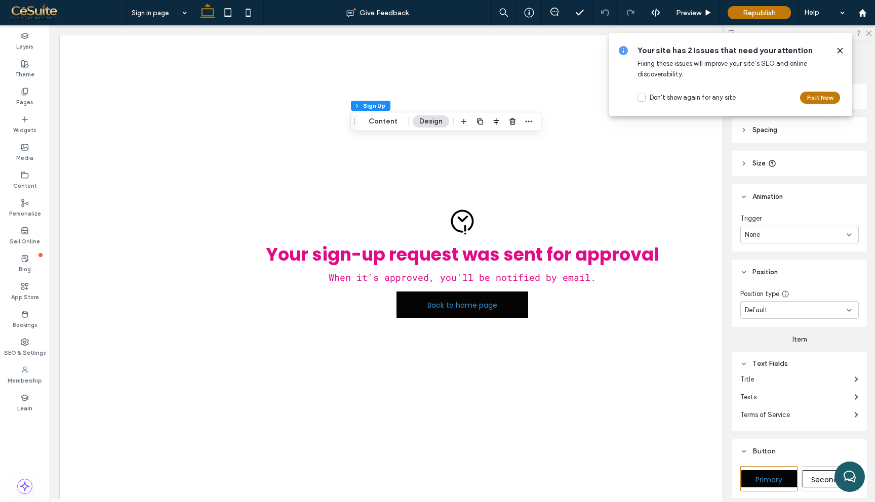
click at [792, 165] on header "Size" at bounding box center [799, 163] width 135 height 25
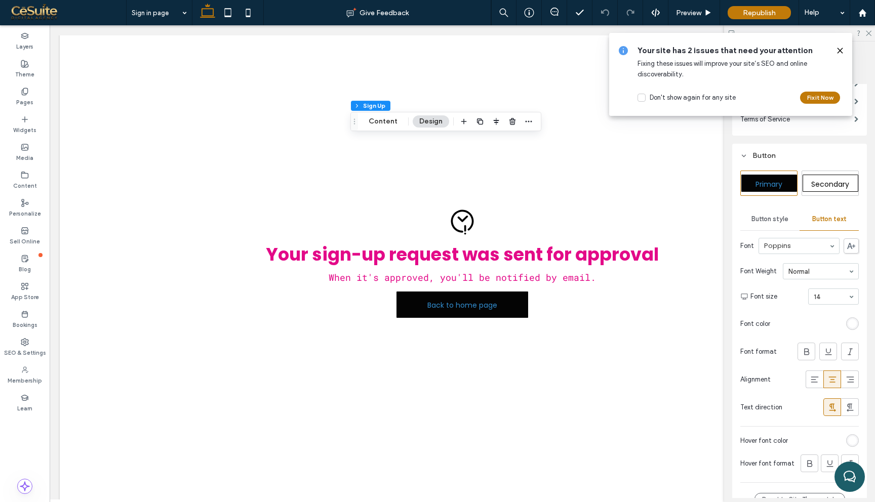
scroll to position [485, 0]
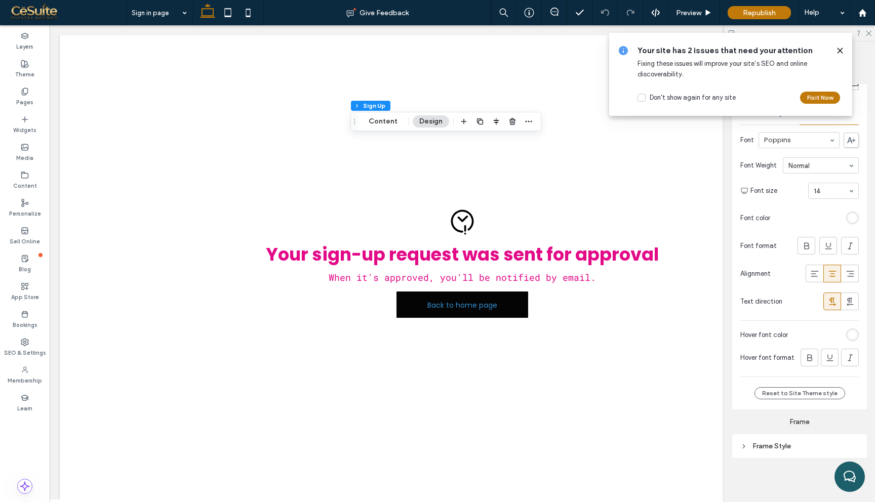
click at [757, 440] on div "Frame Style" at bounding box center [799, 446] width 118 height 14
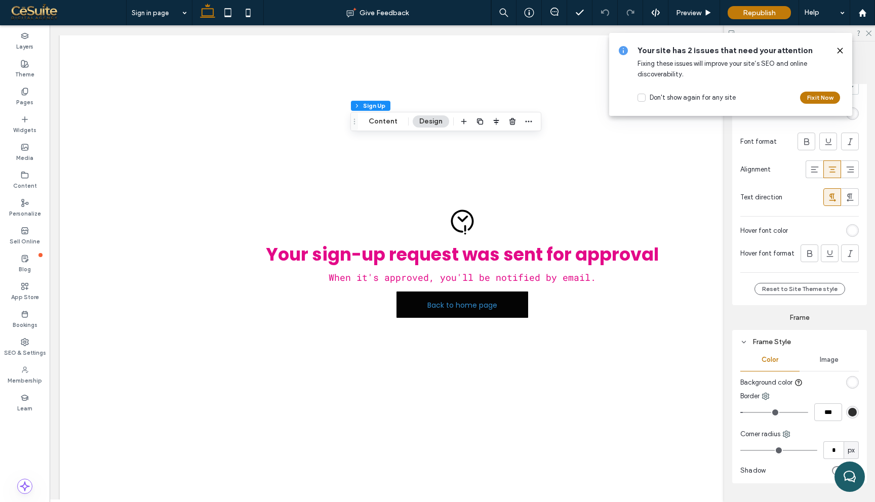
scroll to position [615, 0]
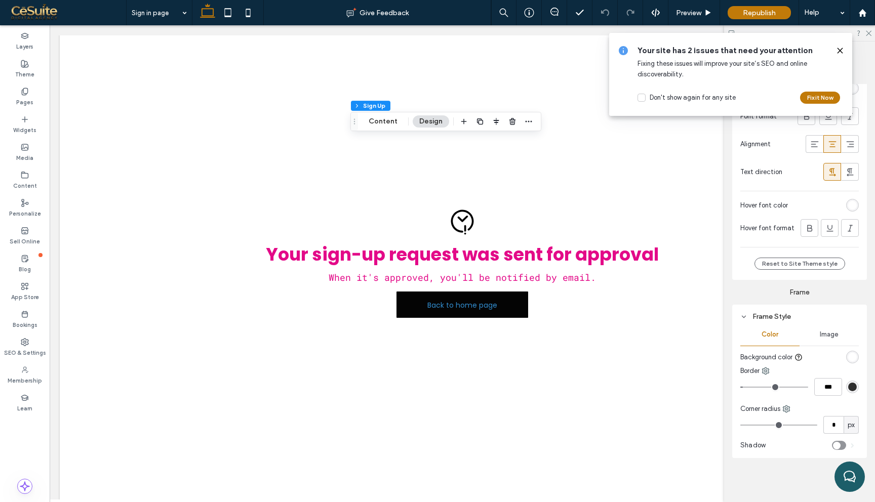
click at [841, 50] on icon at bounding box center [840, 51] width 8 height 8
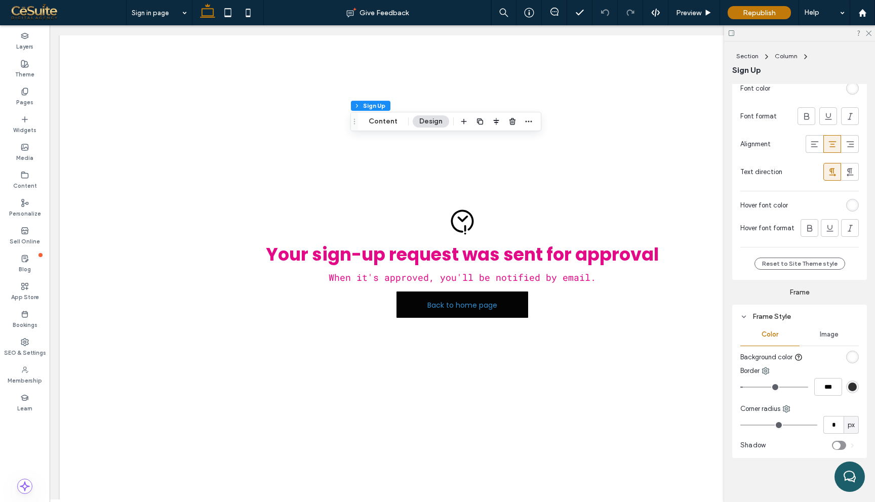
click at [871, 34] on div at bounding box center [799, 33] width 151 height 16
click at [24, 368] on icon at bounding box center [25, 370] width 8 height 8
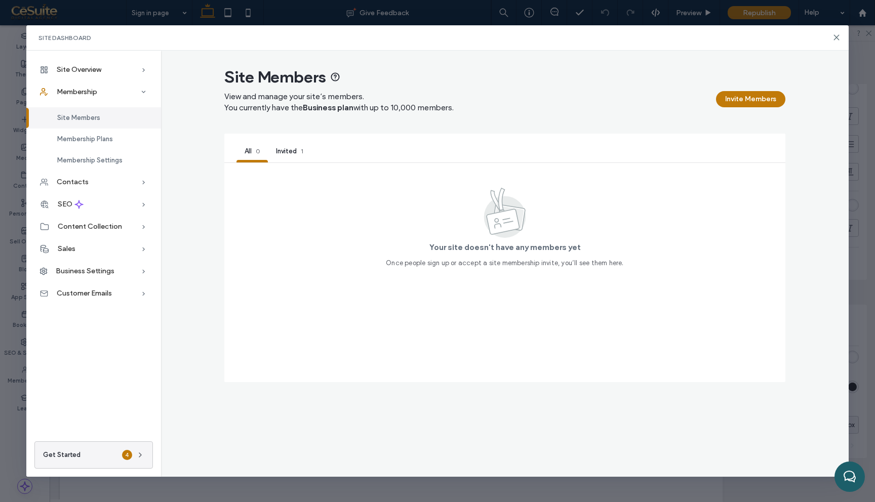
click at [756, 86] on article "Site Members View and manage your site’s members. You currently have the Busine…" at bounding box center [504, 224] width 561 height 315
click at [755, 96] on button "Invite Members" at bounding box center [750, 99] width 69 height 16
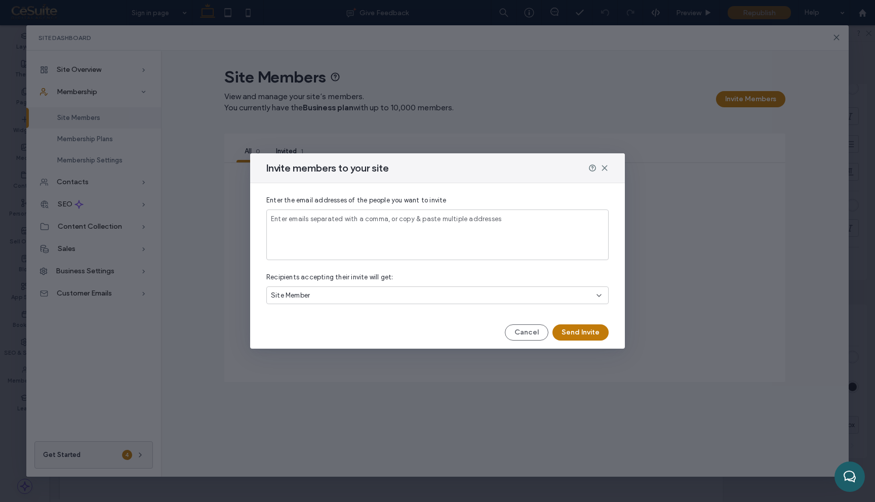
click at [415, 223] on span "Enter emails separated with a comma, or copy & paste multiple addresses" at bounding box center [386, 219] width 230 height 8
click at [545, 303] on div "Site Member" at bounding box center [437, 296] width 342 height 18
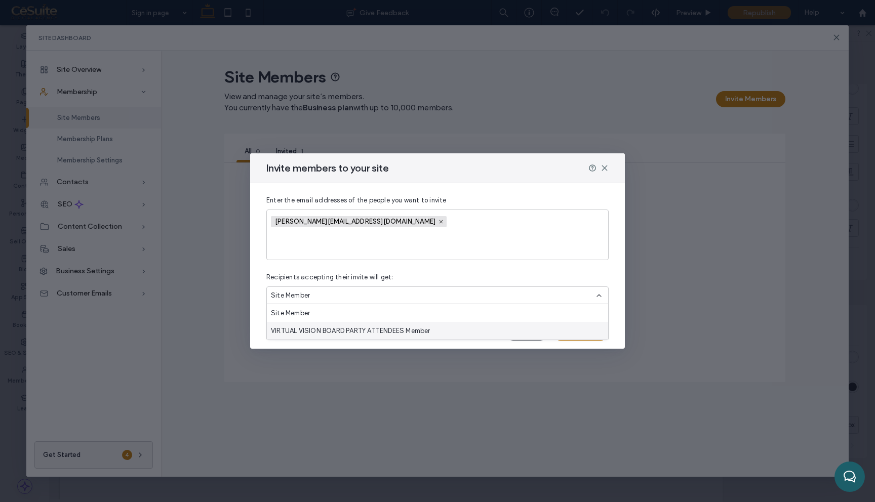
click at [496, 328] on div "VIRTUAL VISION BOARD PARTY ATTENDEES Member" at bounding box center [437, 331] width 341 height 18
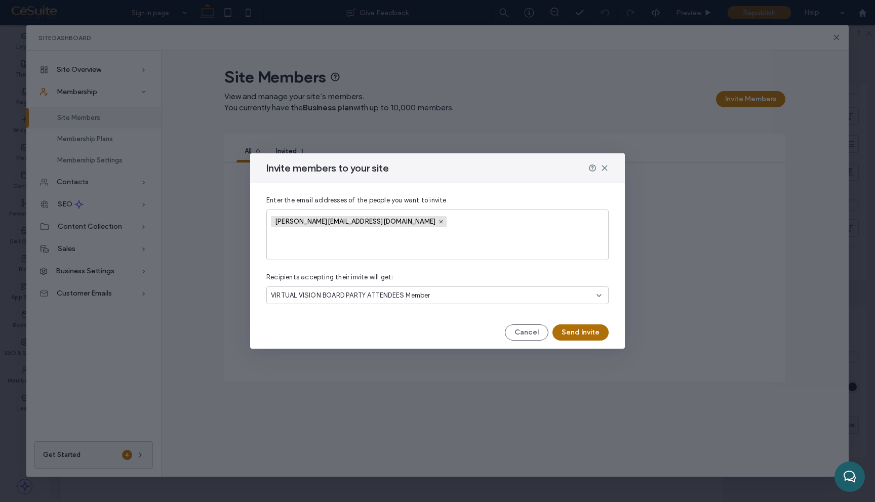
click at [578, 333] on button "Send Invite" at bounding box center [580, 332] width 56 height 16
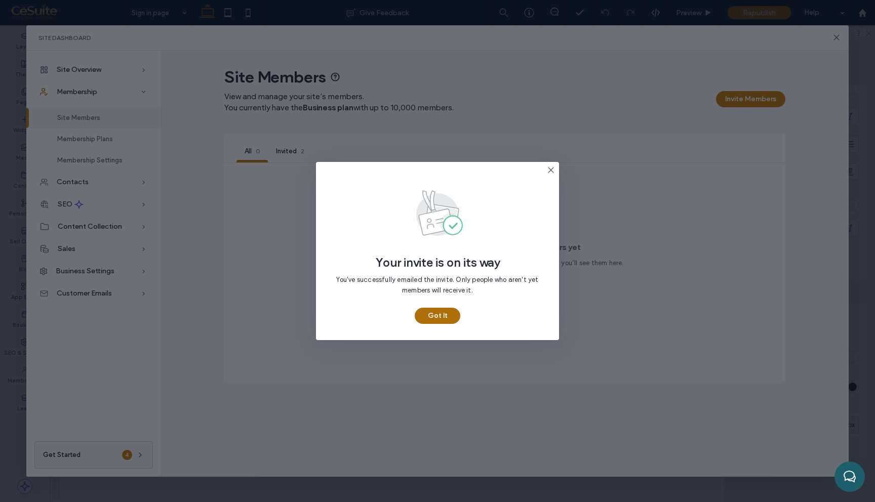
click at [436, 314] on button "Got It" at bounding box center [438, 316] width 46 height 16
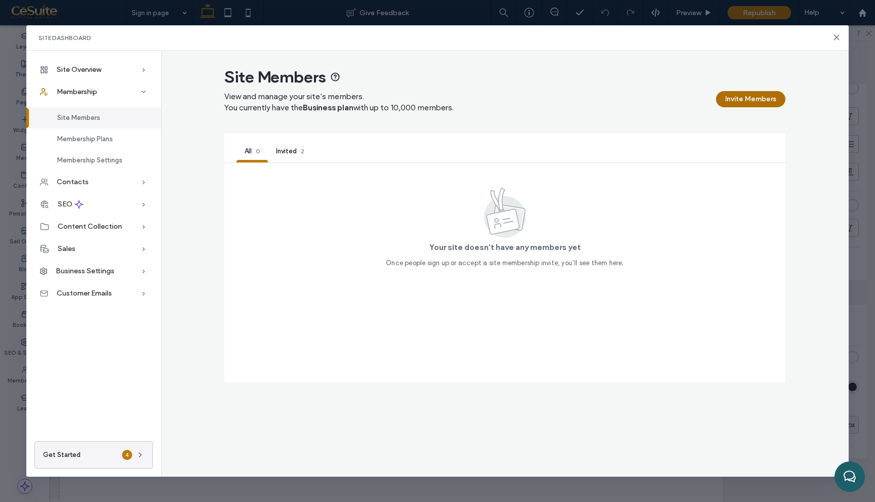
click at [738, 100] on button "Invite Members" at bounding box center [750, 99] width 69 height 16
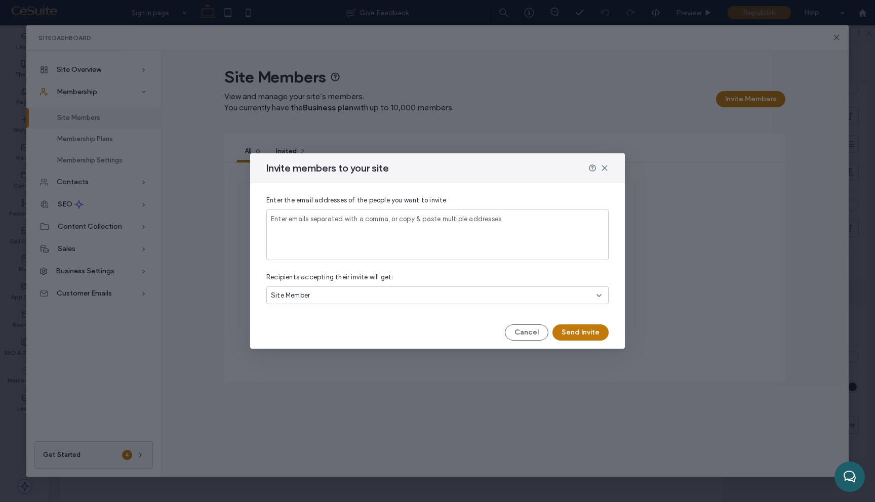
click at [394, 229] on input at bounding box center [437, 228] width 333 height 9
type input "**********"
click at [567, 335] on button "Send Invite" at bounding box center [580, 332] width 56 height 16
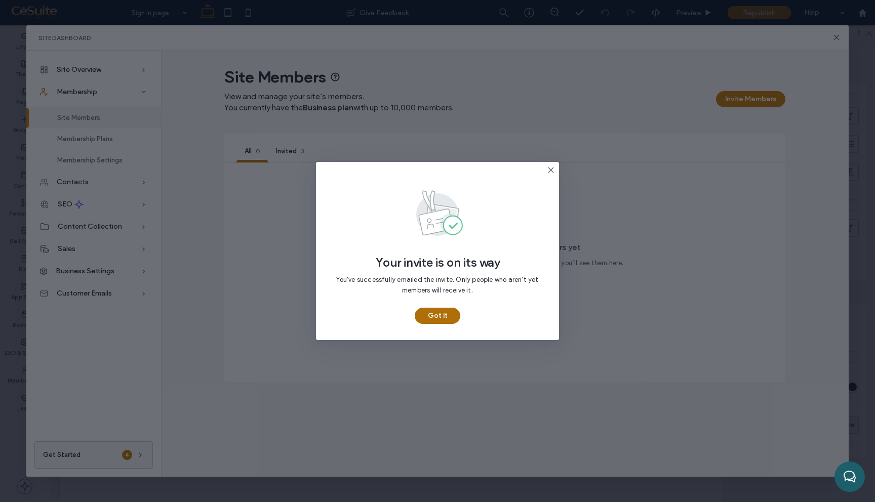
click at [434, 314] on button "Got It" at bounding box center [438, 316] width 46 height 16
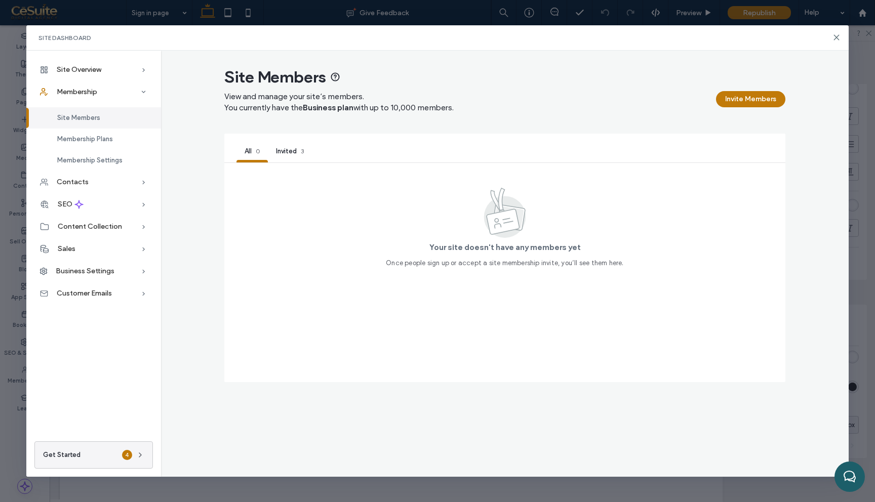
click at [298, 151] on div "Invited 3" at bounding box center [290, 152] width 44 height 21
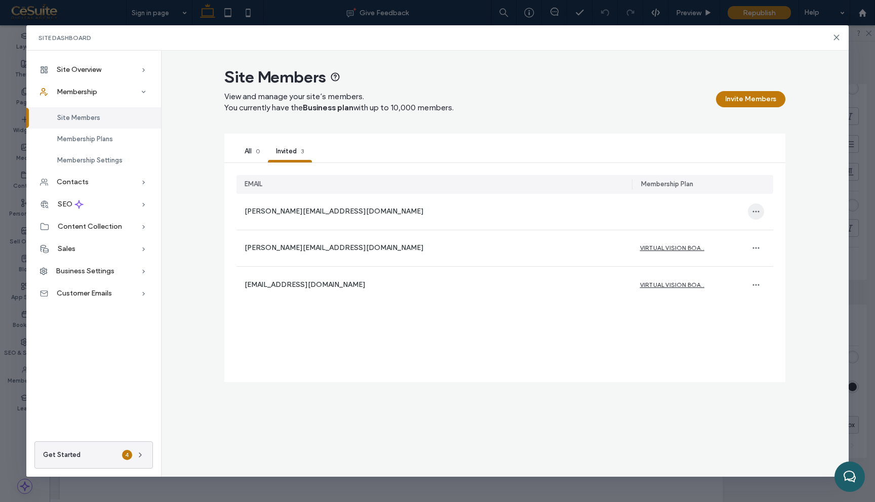
click at [754, 216] on span "button" at bounding box center [756, 212] width 16 height 16
click at [766, 234] on span at bounding box center [762, 238] width 12 height 11
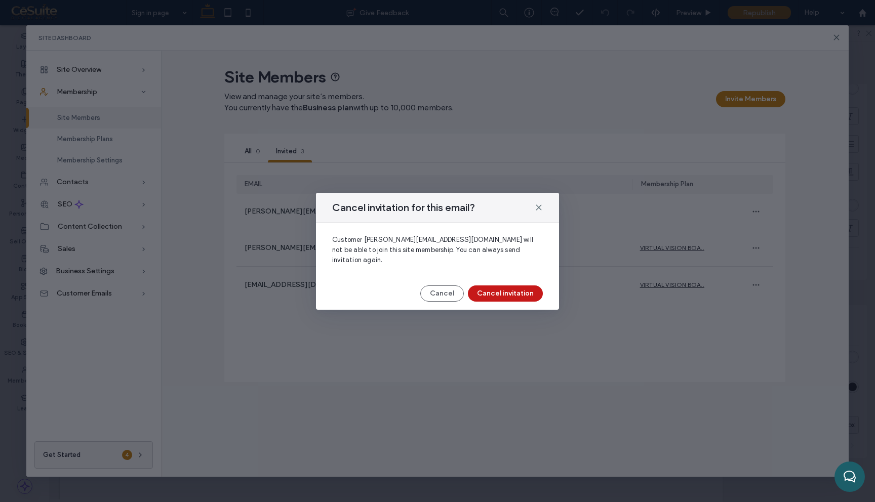
click at [522, 287] on button "Cancel invitation" at bounding box center [505, 294] width 75 height 16
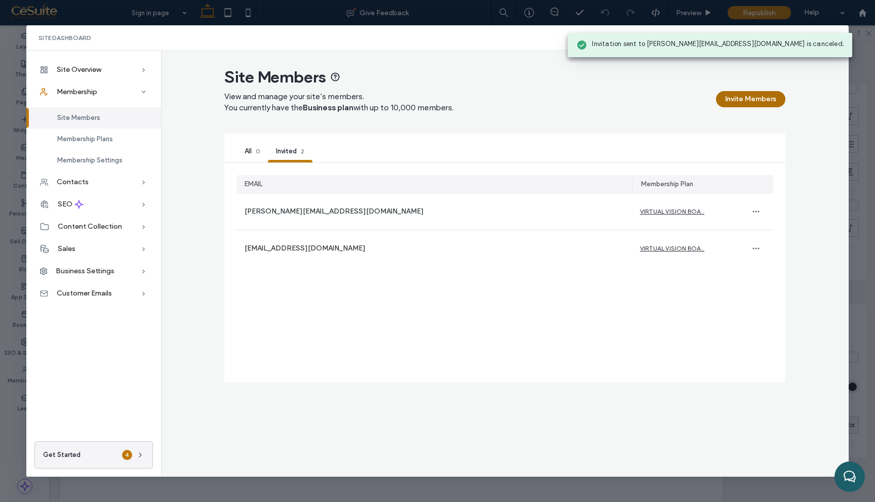
click at [744, 96] on button "Invite Members" at bounding box center [750, 99] width 69 height 16
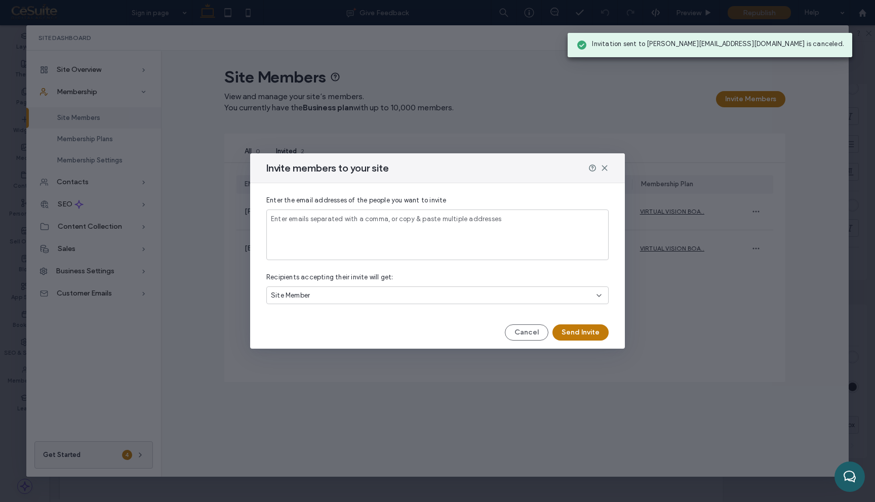
click at [472, 219] on span "Enter emails separated with a comma, or copy & paste multiple addresses" at bounding box center [386, 219] width 230 height 8
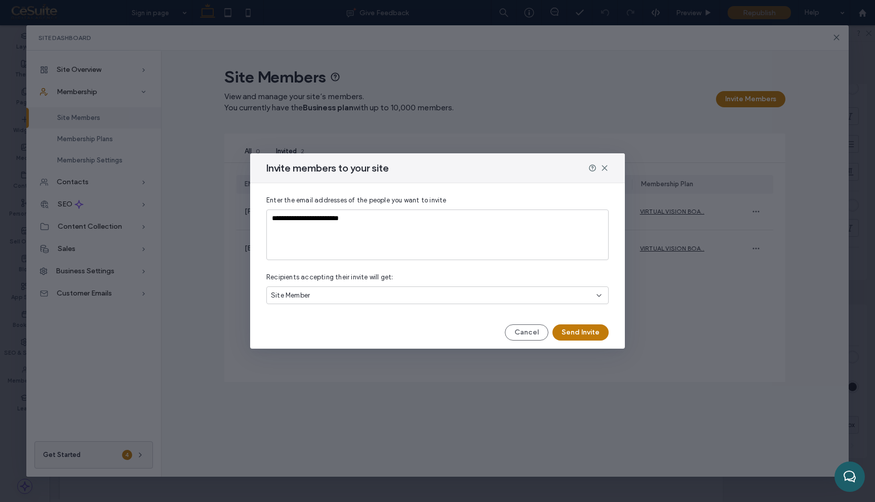
type input "**********"
click at [581, 298] on div "Site Member" at bounding box center [434, 296] width 326 height 10
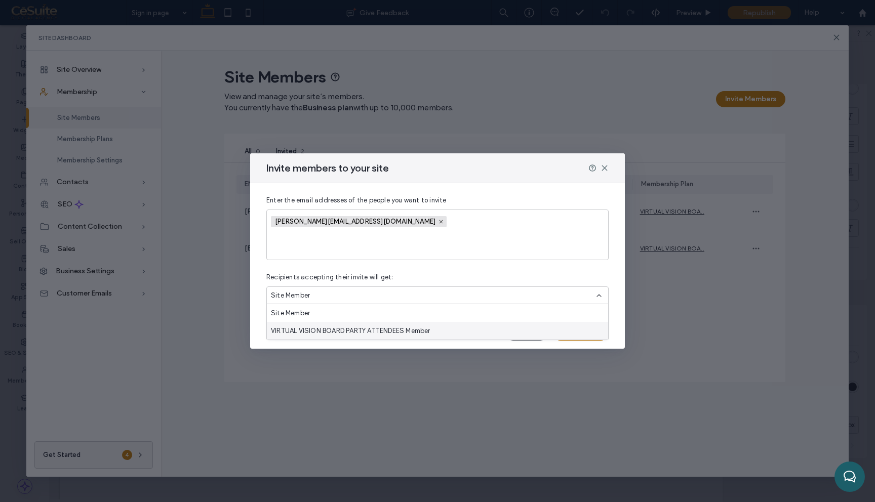
click at [541, 333] on div "VIRTUAL VISION BOARD PARTY ATTENDEES Member" at bounding box center [437, 331] width 341 height 18
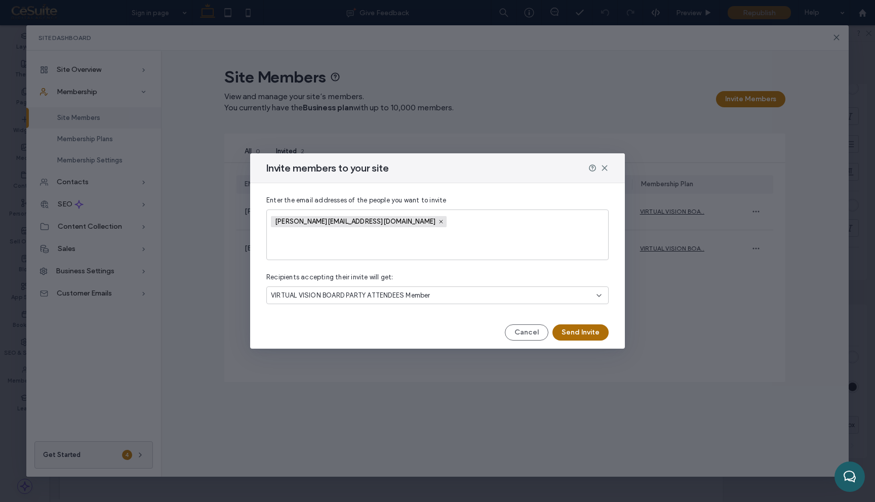
click at [583, 334] on button "Send Invite" at bounding box center [580, 332] width 56 height 16
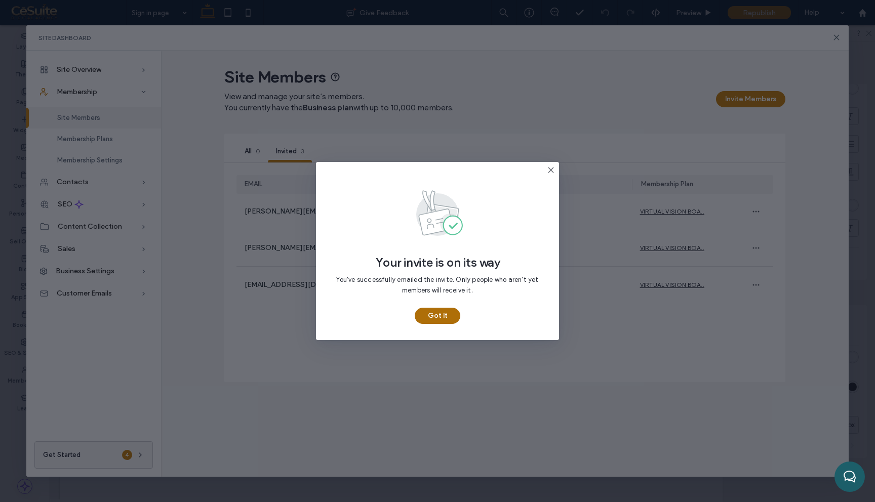
click at [446, 321] on button "Got It" at bounding box center [438, 316] width 46 height 16
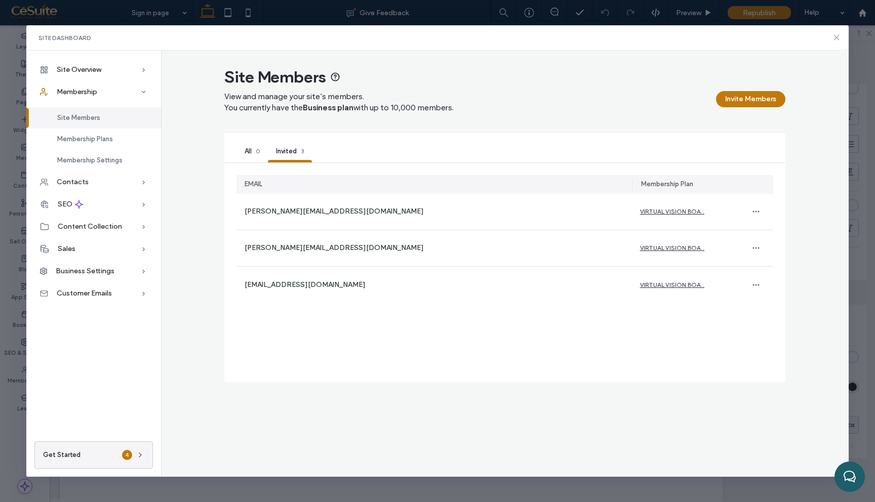
click at [835, 38] on use at bounding box center [836, 37] width 5 height 5
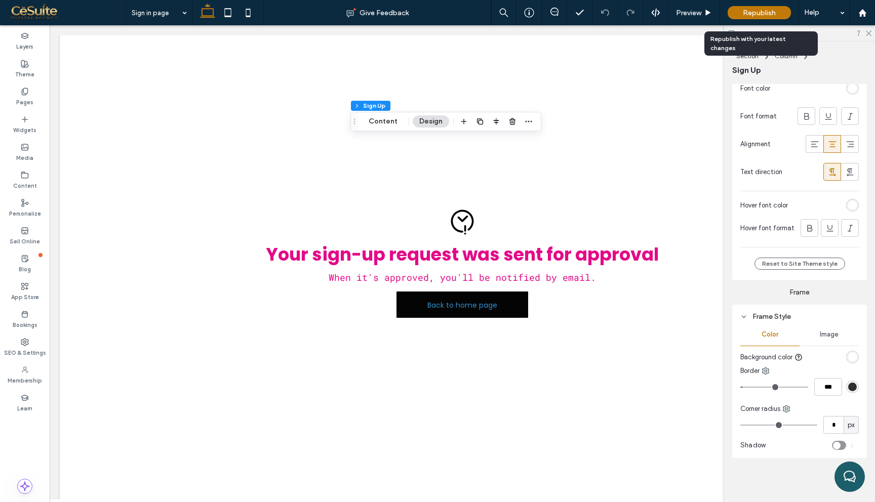
click at [765, 13] on span "Republish" at bounding box center [759, 13] width 33 height 9
